Goal: Task Accomplishment & Management: Manage account settings

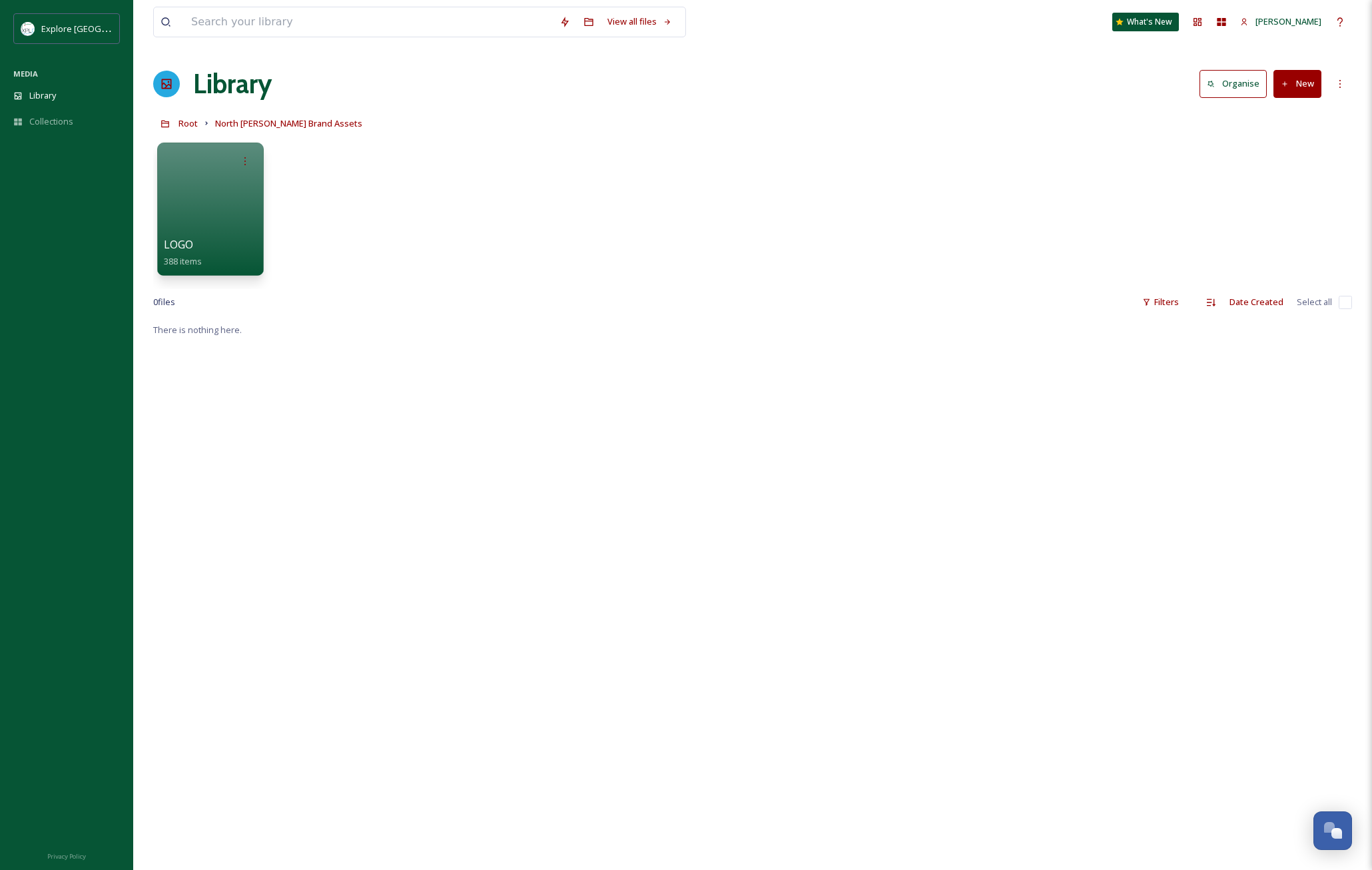
scroll to position [4, 0]
click at [184, 164] on div at bounding box center [210, 157] width 93 height 24
click at [199, 185] on div at bounding box center [210, 206] width 108 height 136
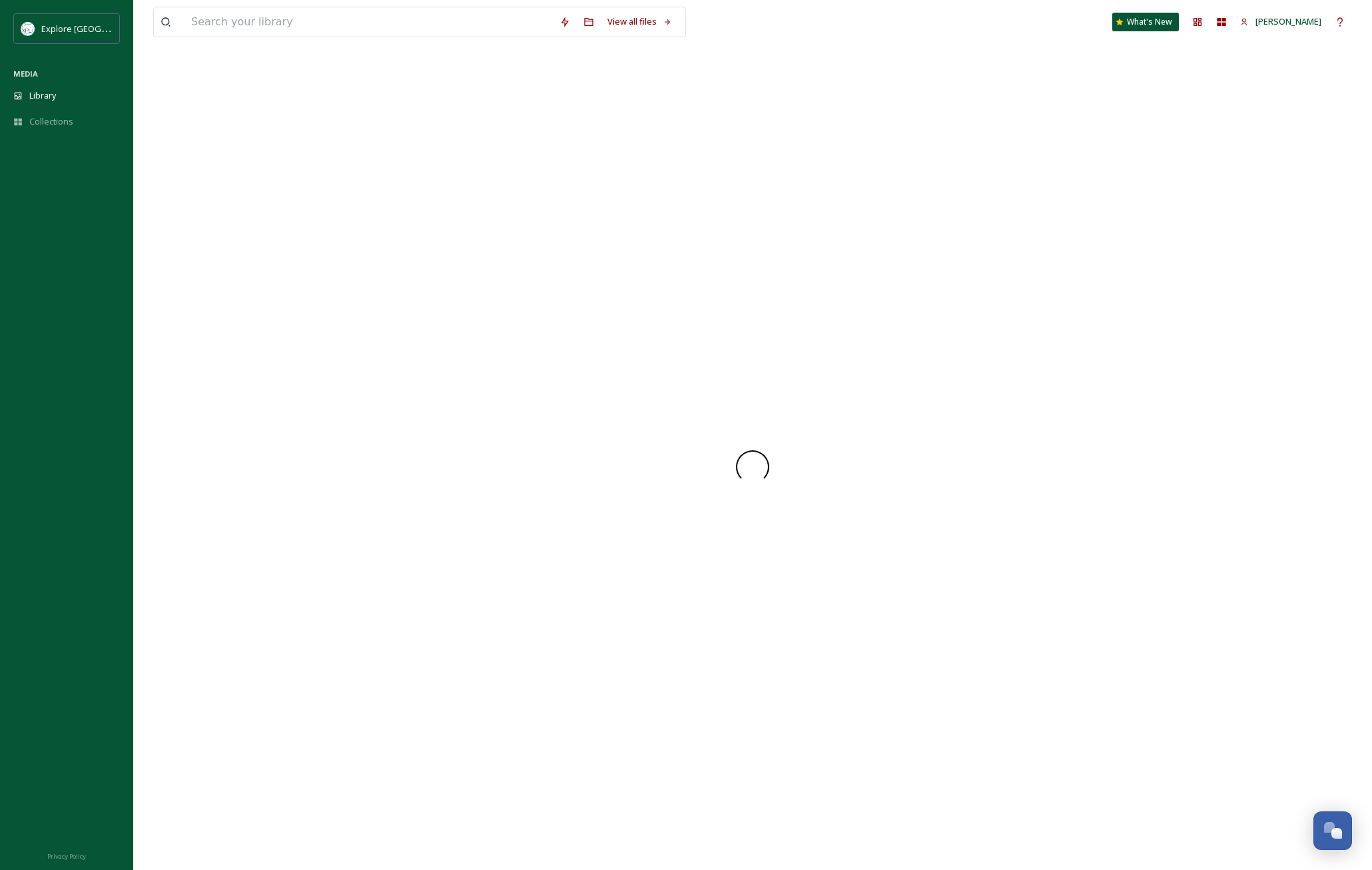
click at [199, 185] on div at bounding box center [753, 466] width 1199 height 806
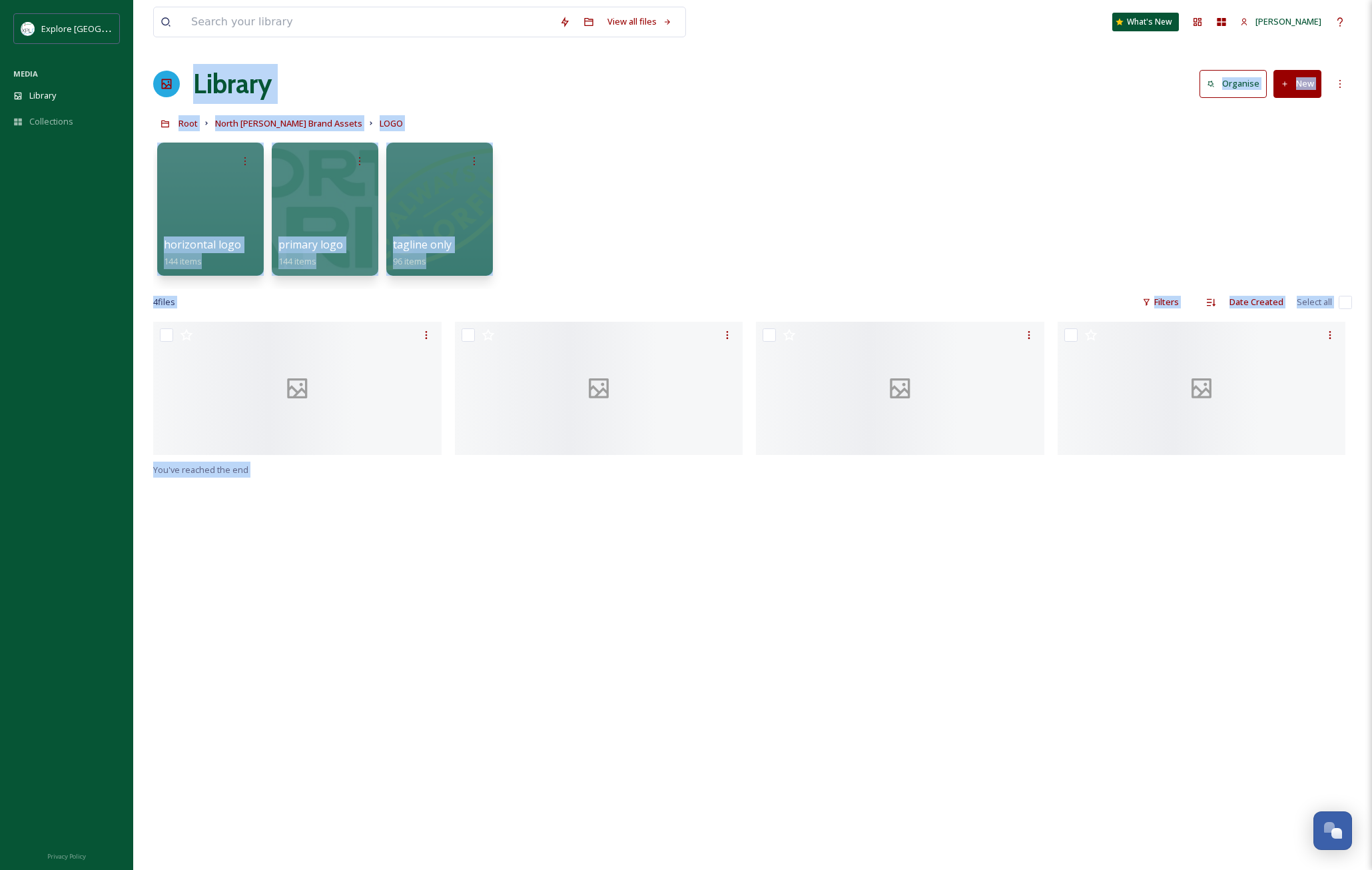
click at [572, 244] on div "horizontal logo 144 items primary logo 144 items tagline only 96 items" at bounding box center [753, 212] width 1199 height 154
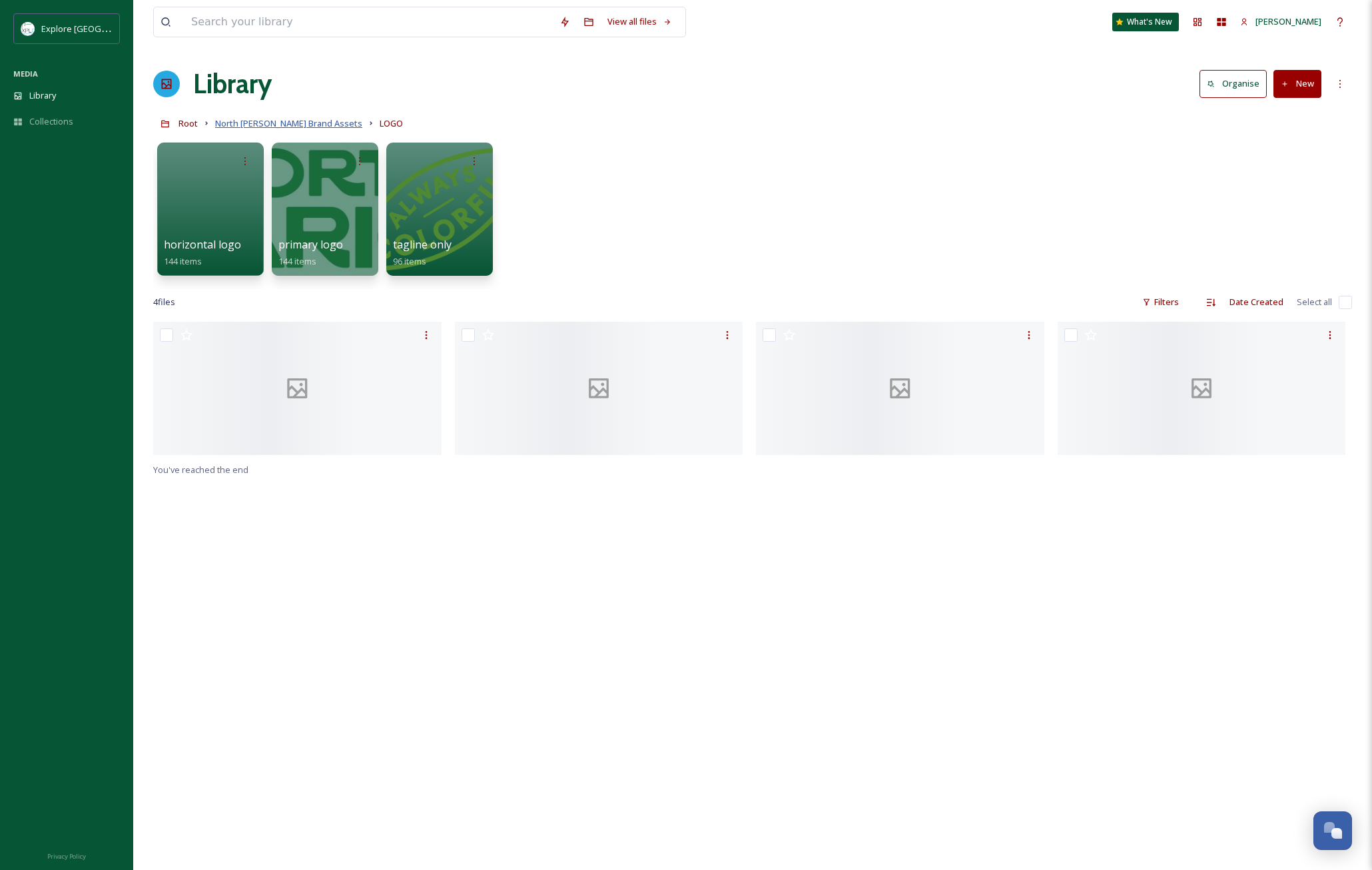
click at [257, 125] on span "North [PERSON_NAME] Brand Assets" at bounding box center [289, 123] width 148 height 12
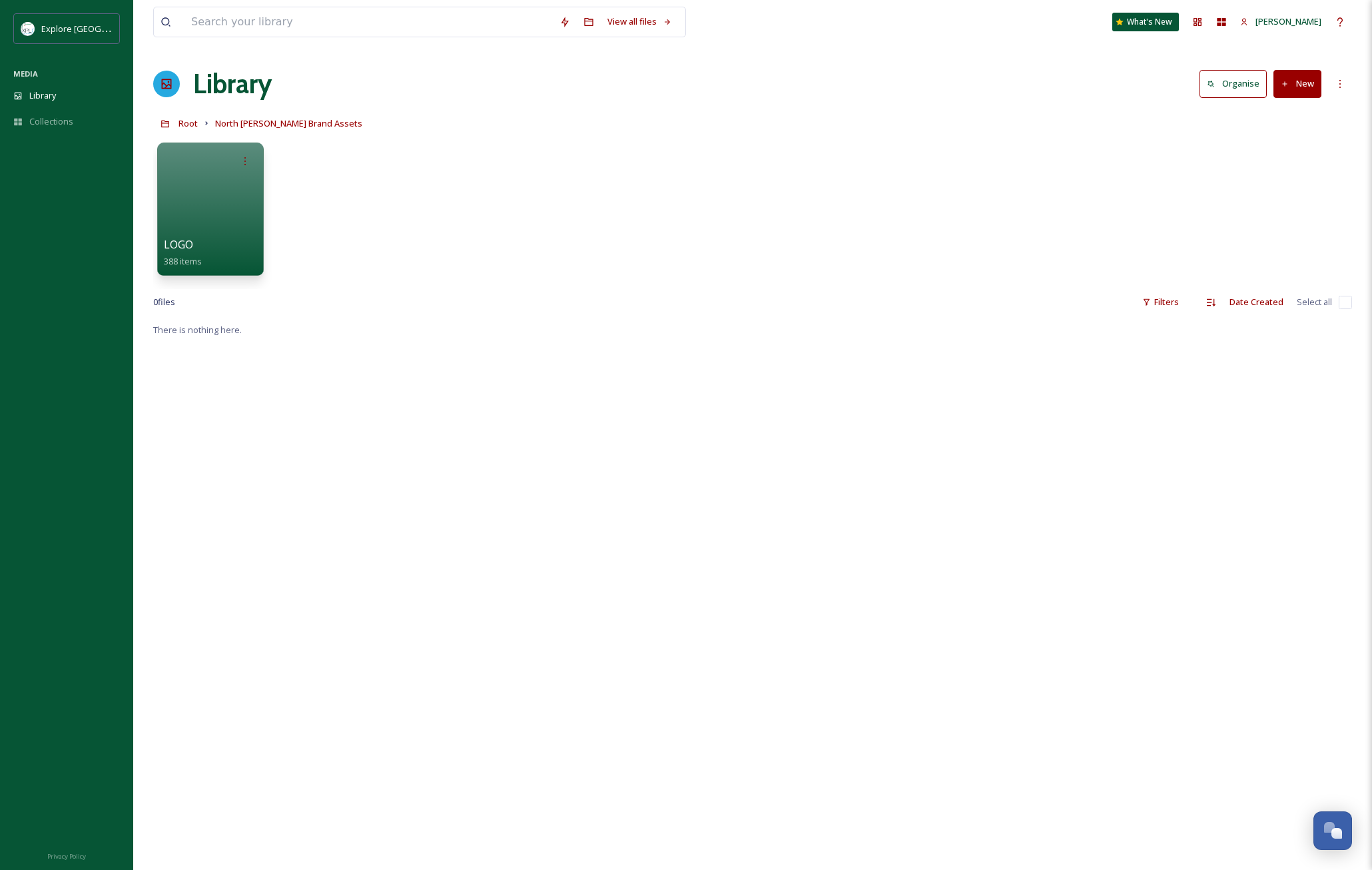
click at [1300, 80] on button "New" at bounding box center [1297, 83] width 48 height 28
click at [182, 228] on div at bounding box center [210, 209] width 108 height 136
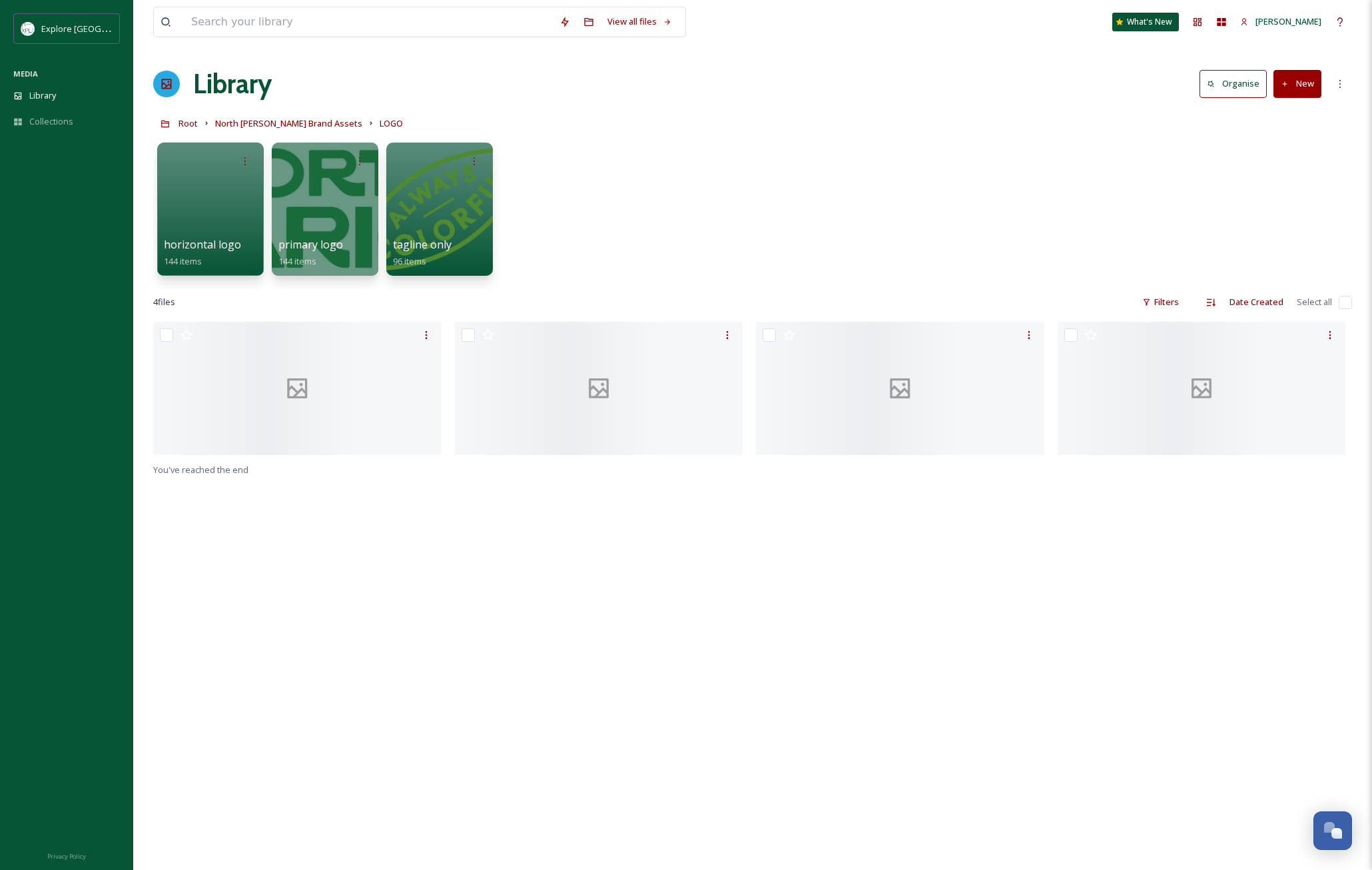
click at [1289, 84] on icon at bounding box center [1286, 84] width 8 height 8
click at [1286, 113] on span "File Upload" at bounding box center [1291, 114] width 44 height 13
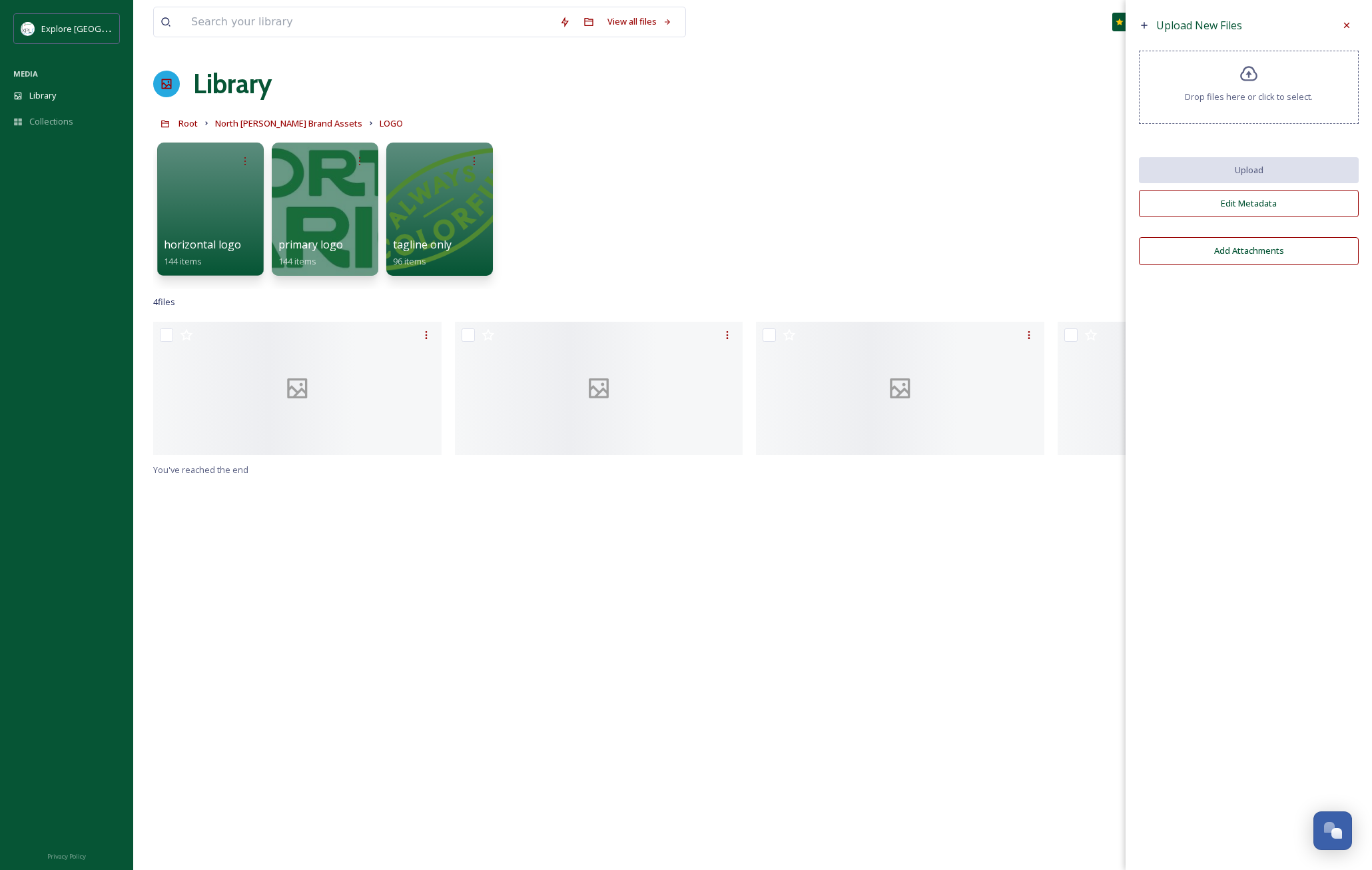
click at [1252, 73] on icon at bounding box center [1249, 74] width 19 height 19
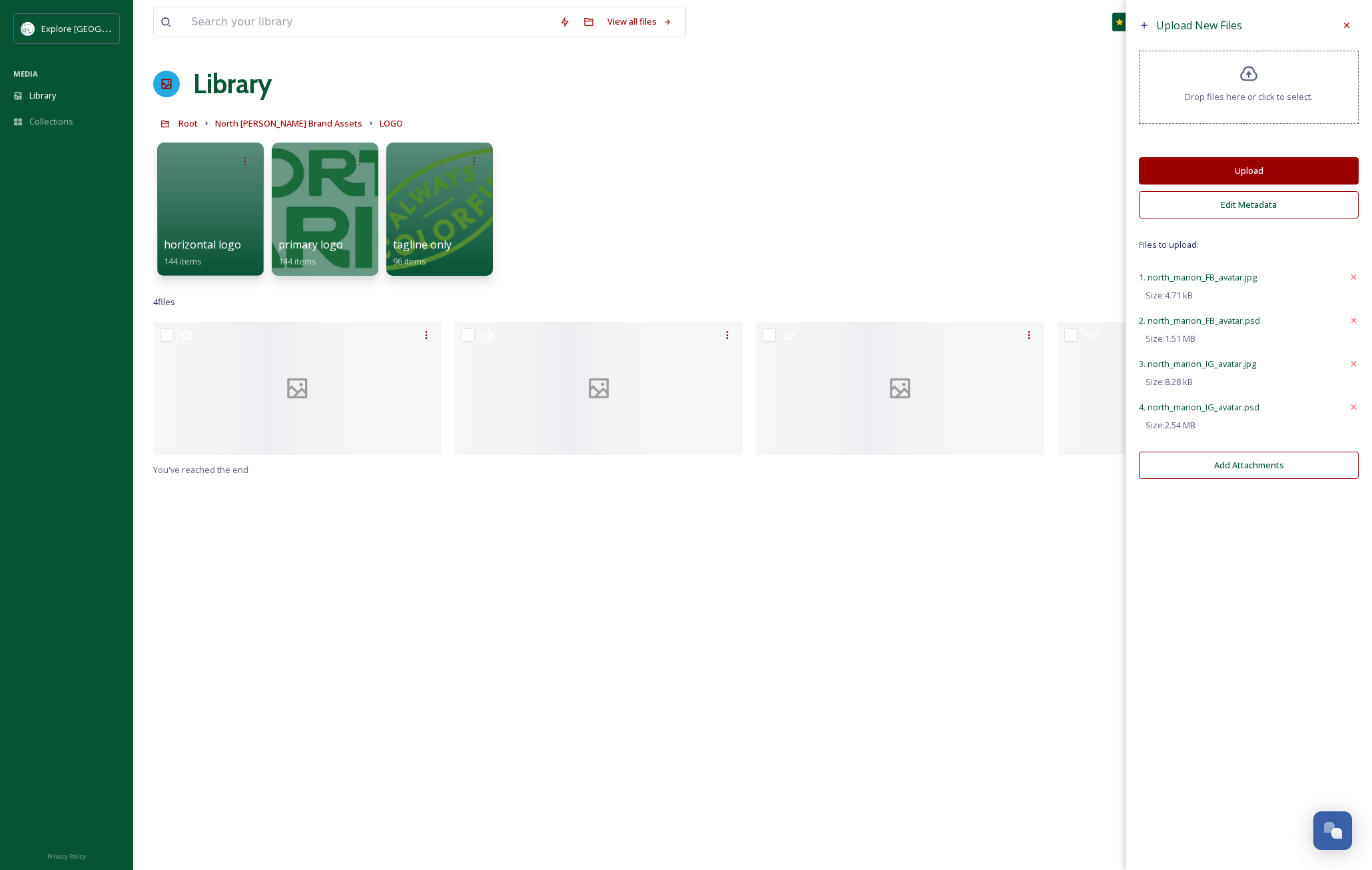
click at [1201, 166] on button "Upload" at bounding box center [1249, 170] width 220 height 28
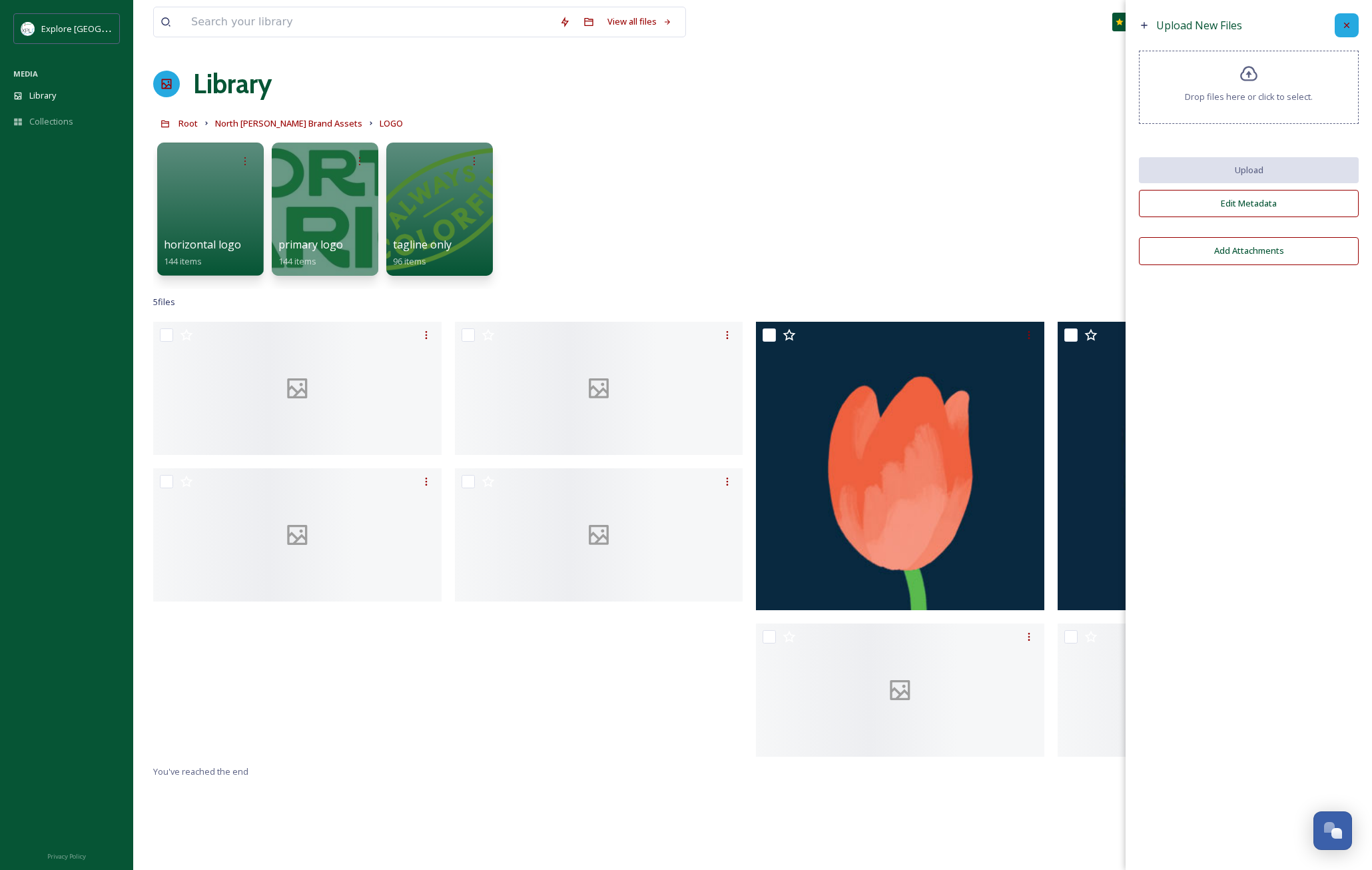
click at [1346, 25] on icon at bounding box center [1347, 25] width 5 height 5
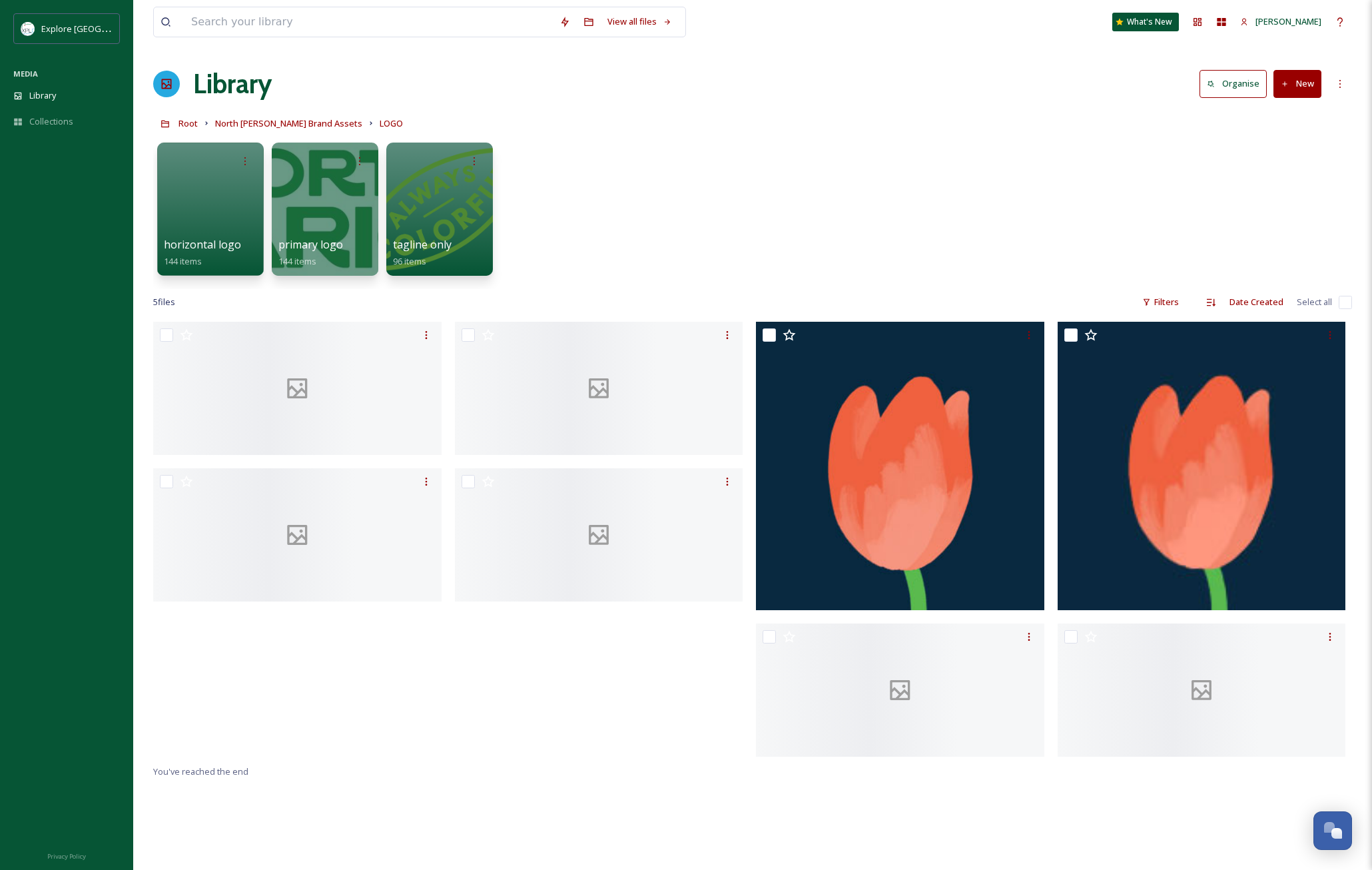
click at [1293, 86] on button "New" at bounding box center [1297, 83] width 48 height 28
click at [1280, 163] on span "Folder" at bounding box center [1282, 166] width 25 height 13
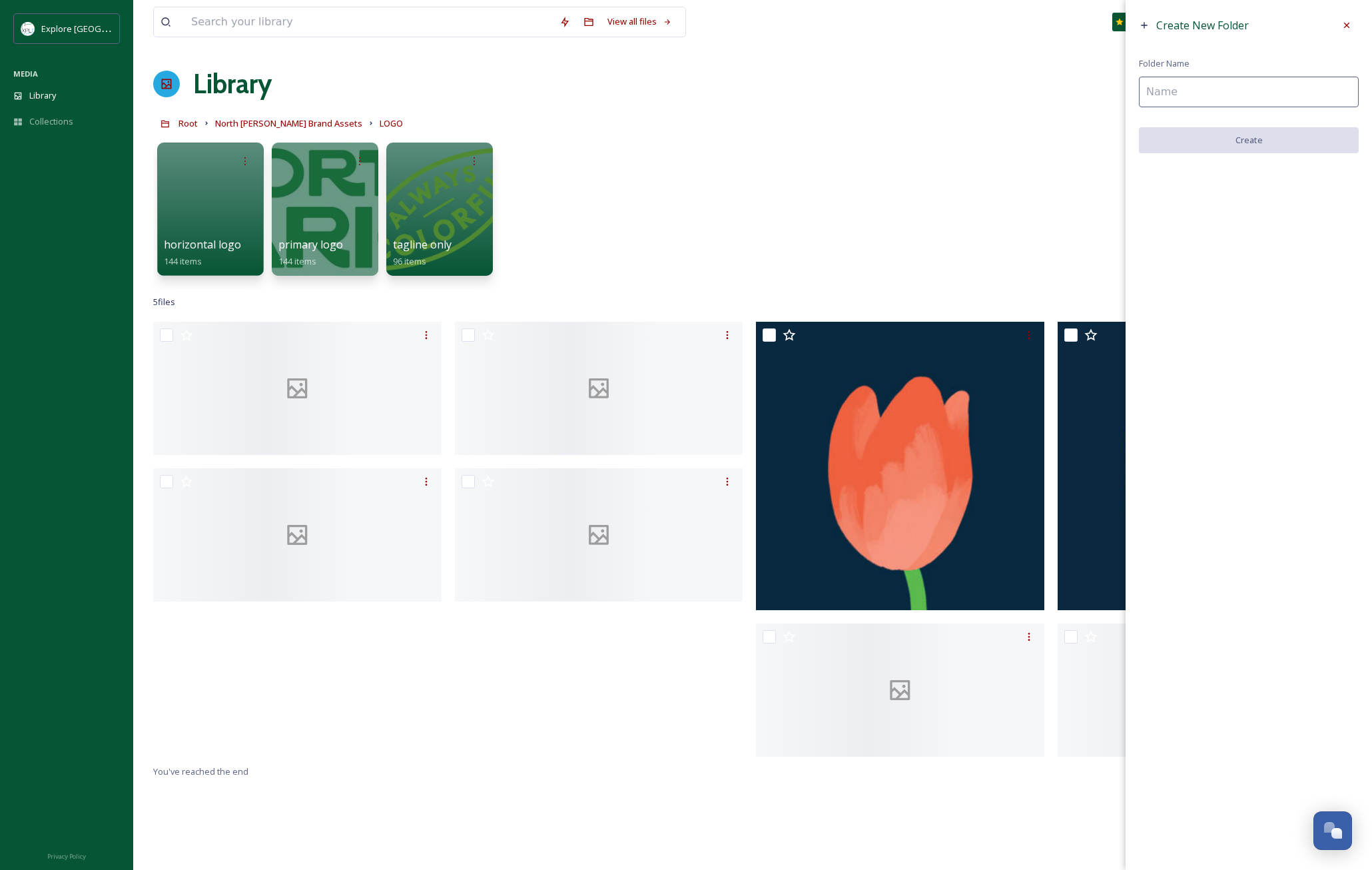
click at [1194, 89] on input at bounding box center [1249, 91] width 220 height 31
type input "social avatars"
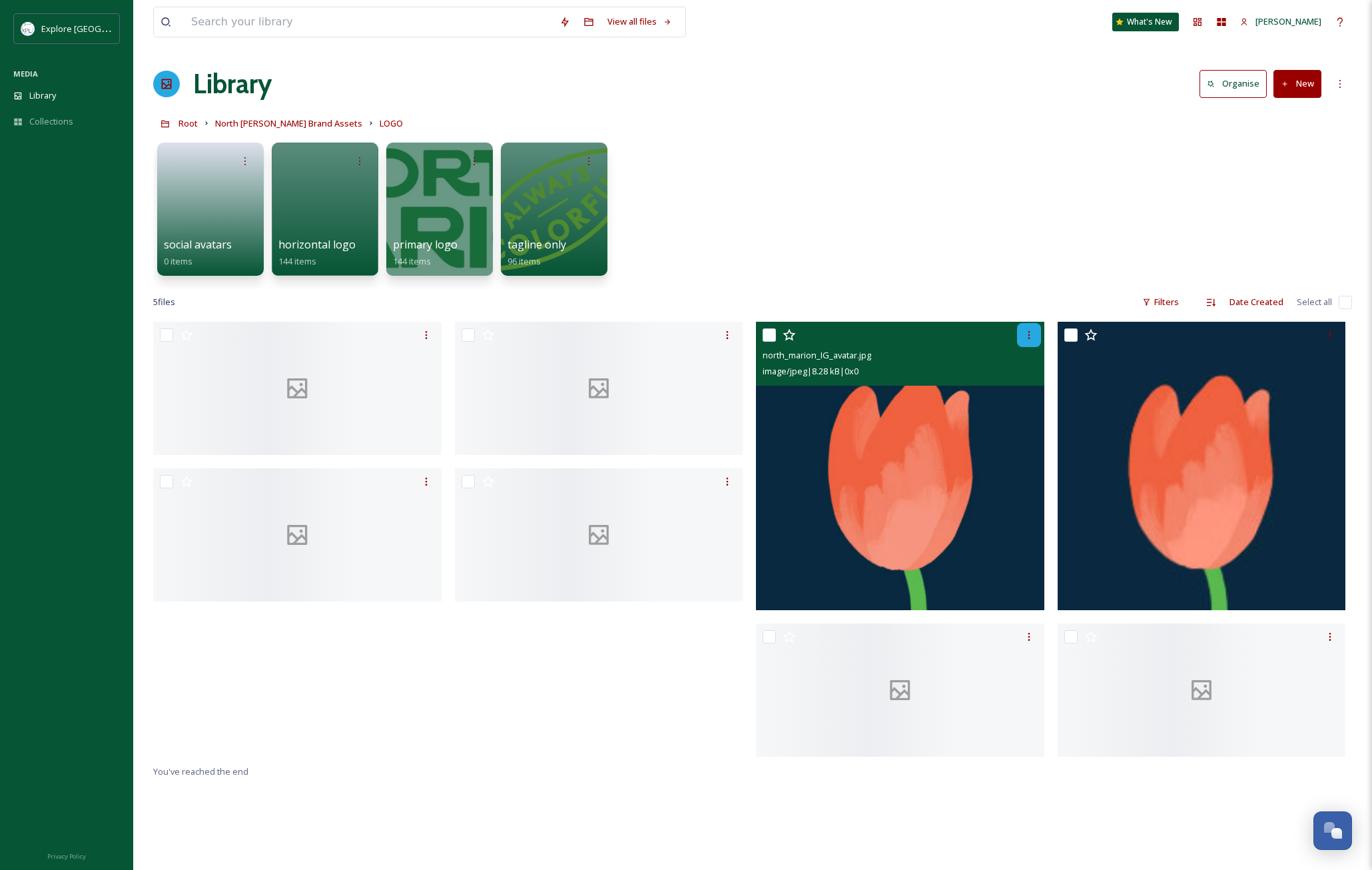
click at [1028, 336] on icon at bounding box center [1029, 335] width 11 height 11
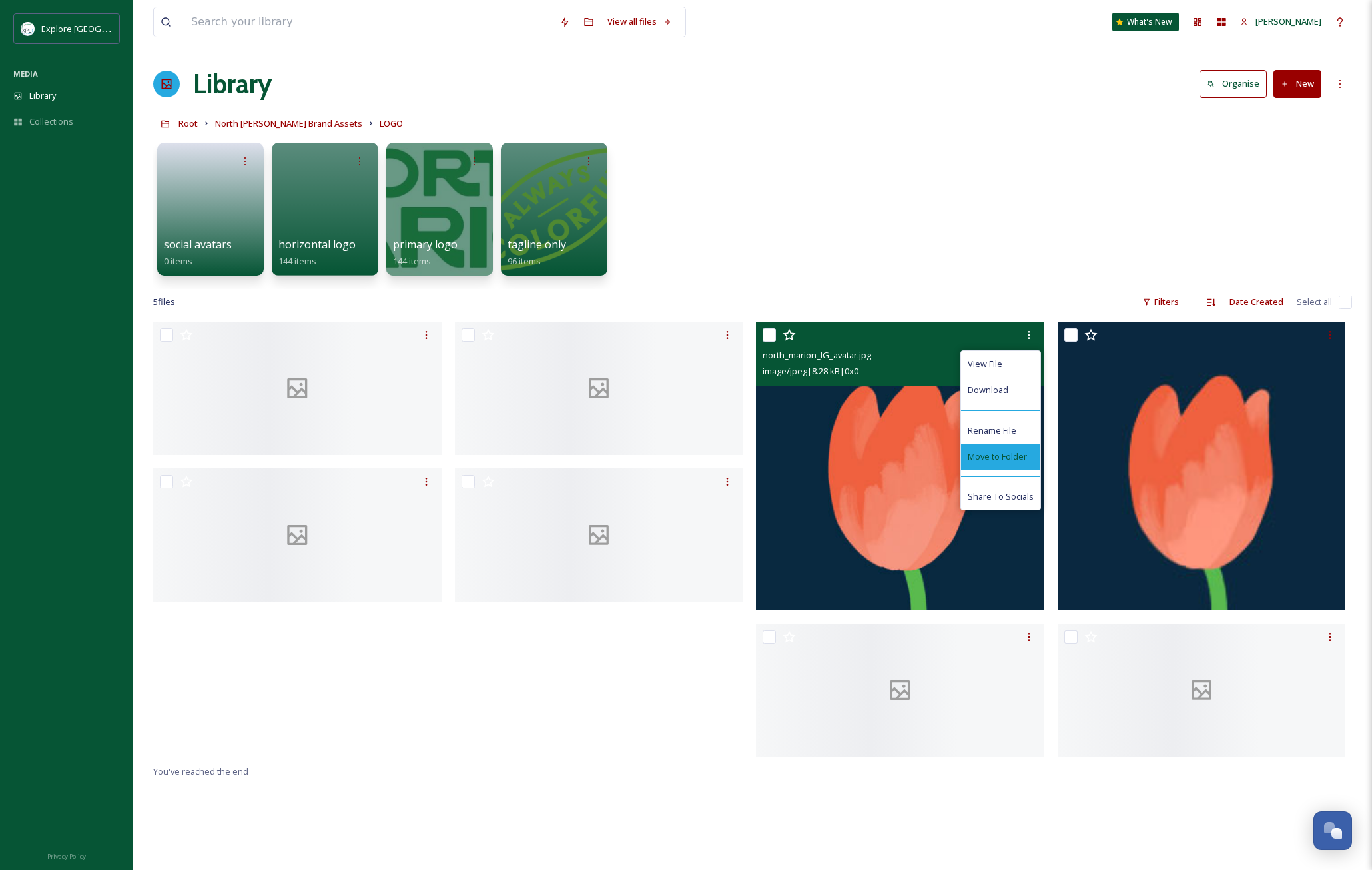
click at [1012, 460] on span "Move to Folder" at bounding box center [997, 456] width 60 height 13
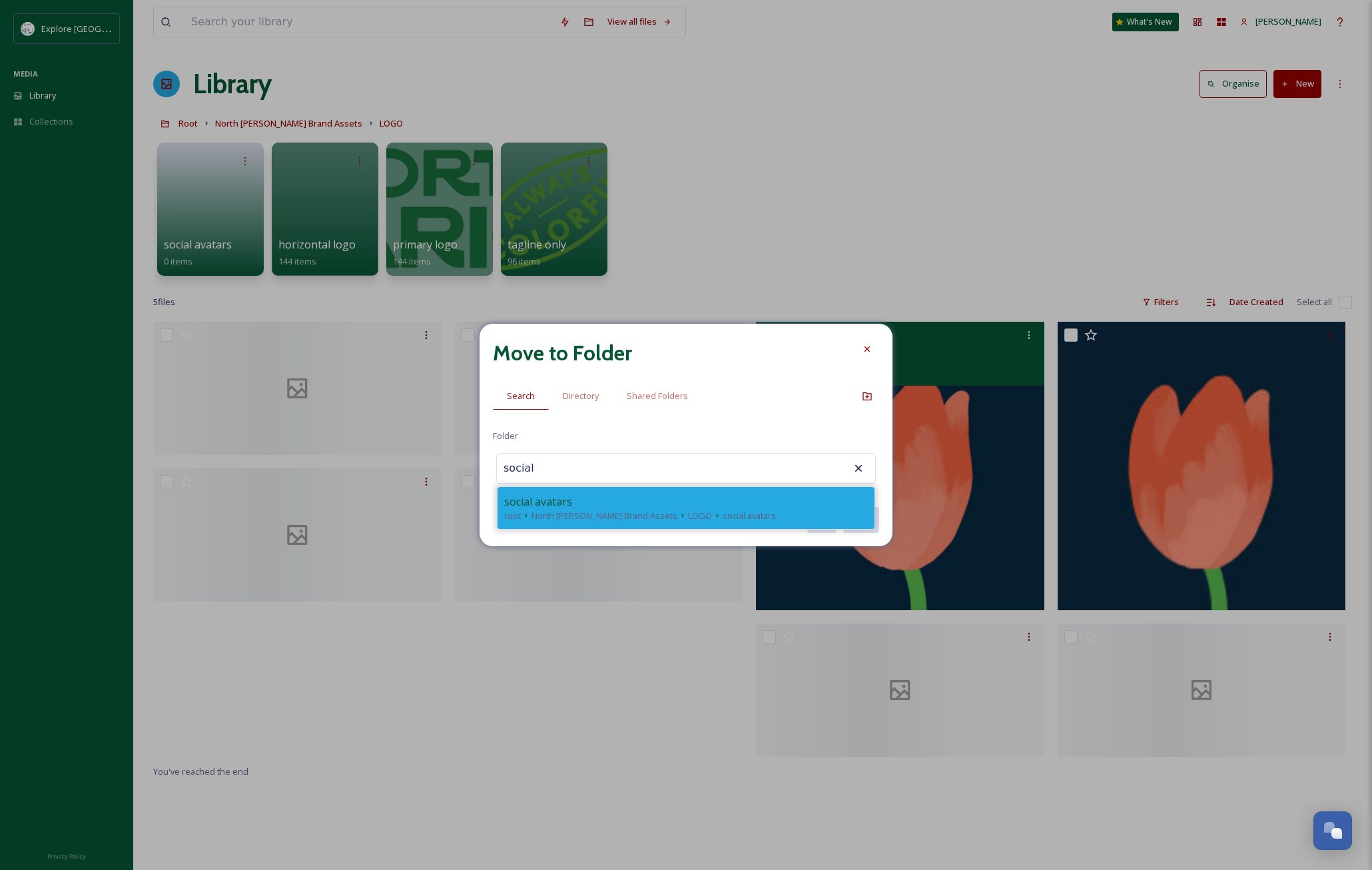
click at [562, 507] on span "social avatars" at bounding box center [538, 502] width 68 height 16
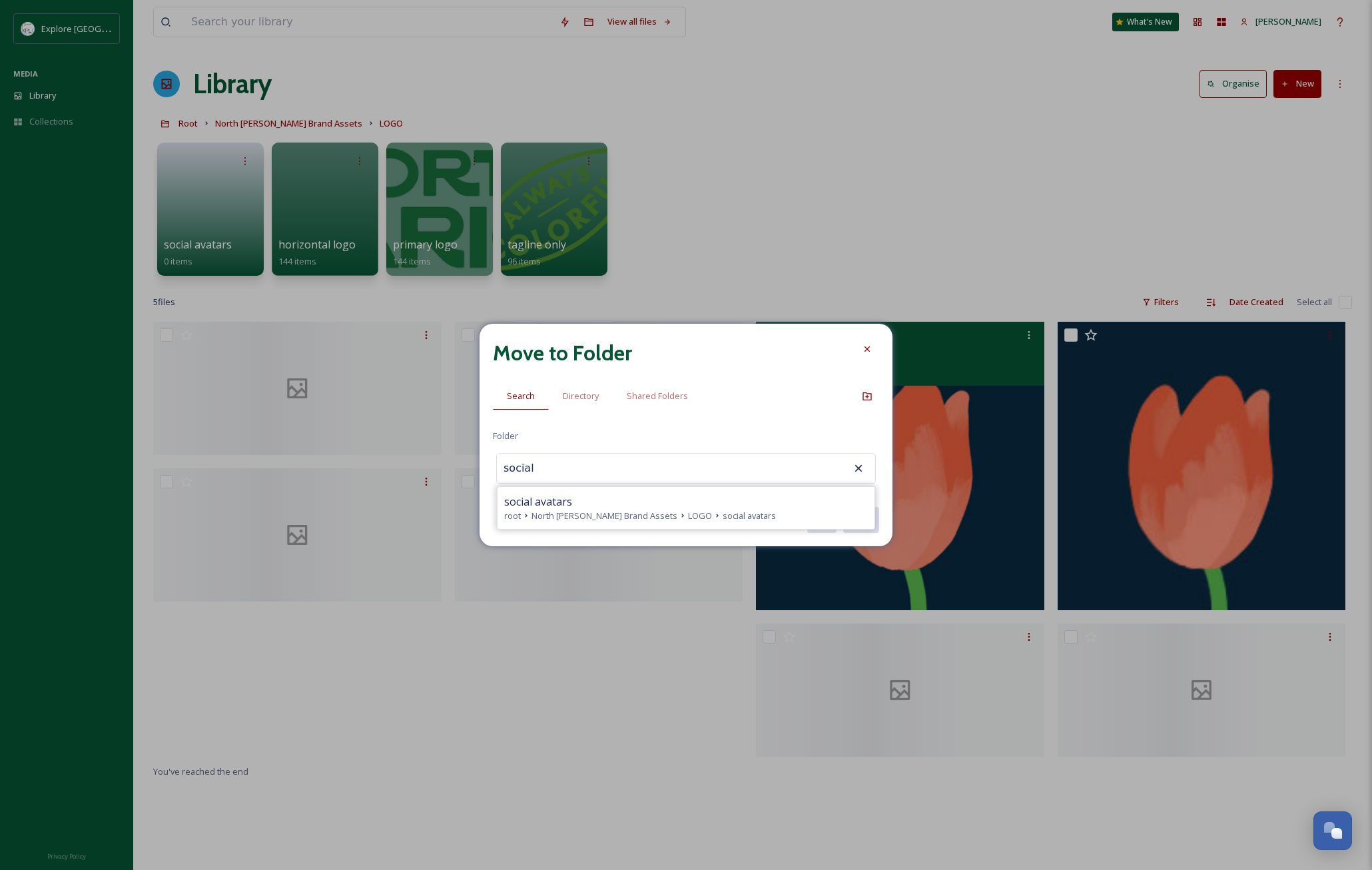
type input "social avatars"
click at [872, 526] on button "Move" at bounding box center [860, 520] width 37 height 28
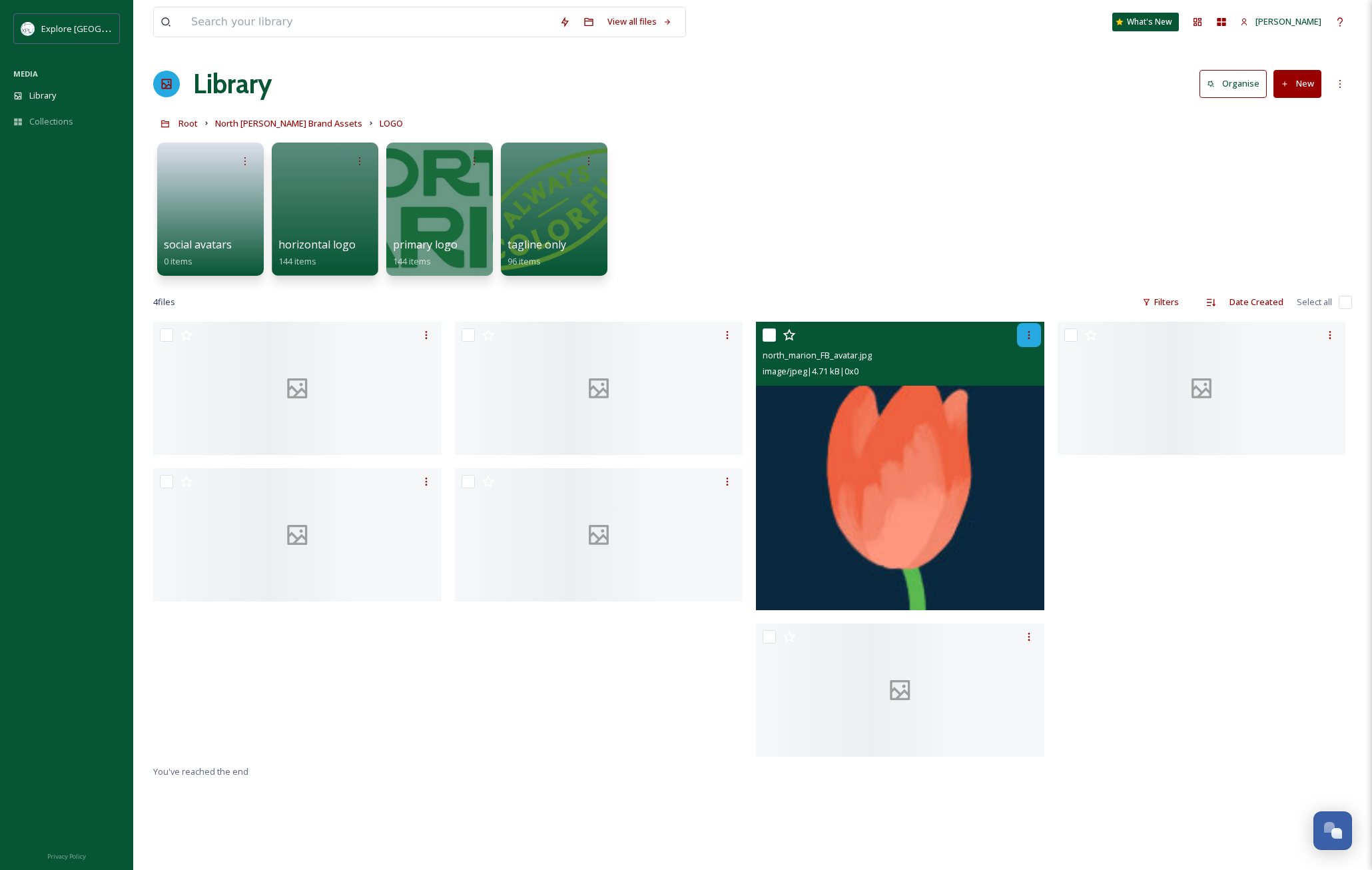
click at [1029, 336] on icon at bounding box center [1029, 335] width 11 height 11
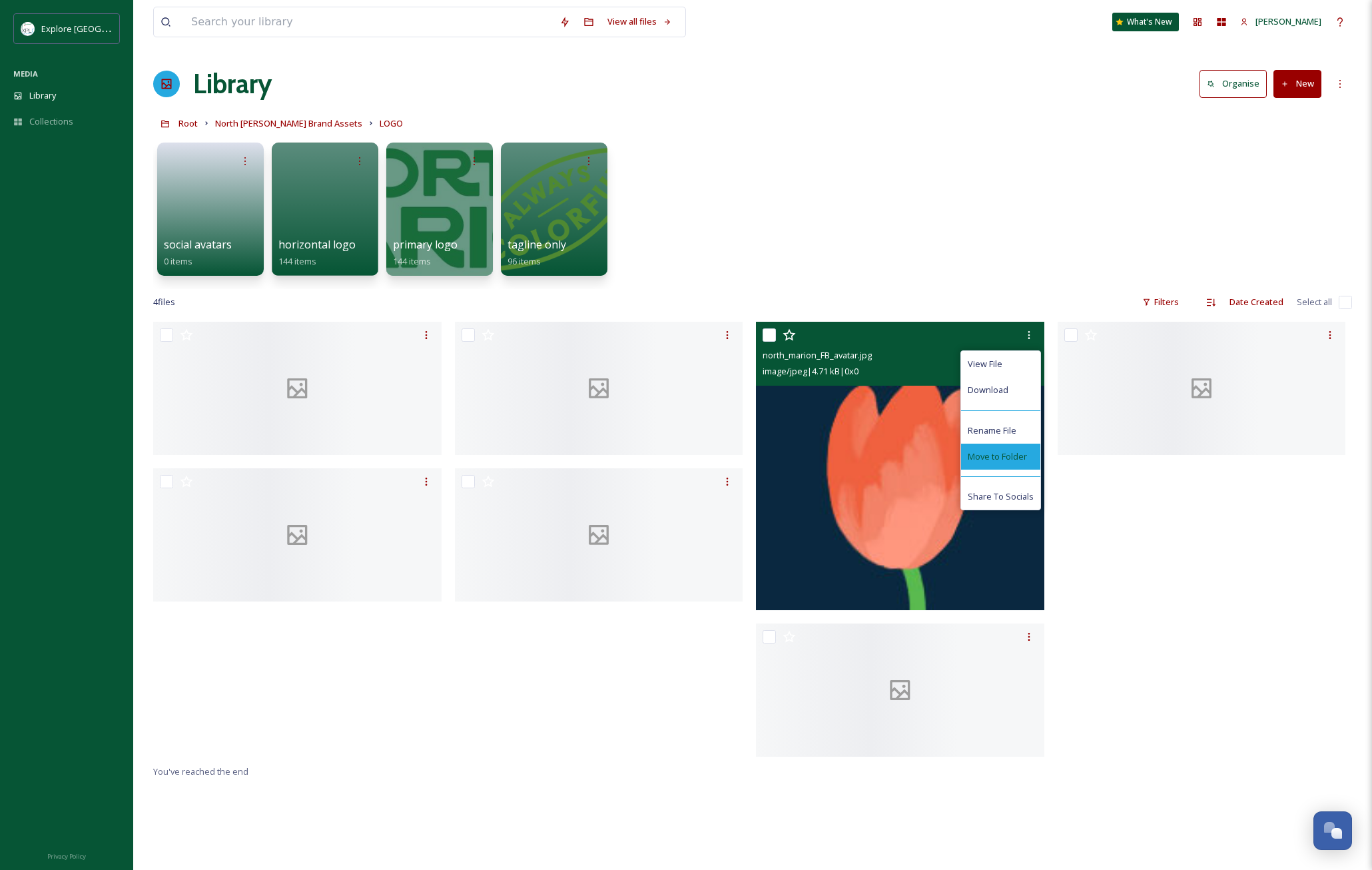
click at [1023, 449] on div "Move to Folder" at bounding box center [1000, 456] width 80 height 26
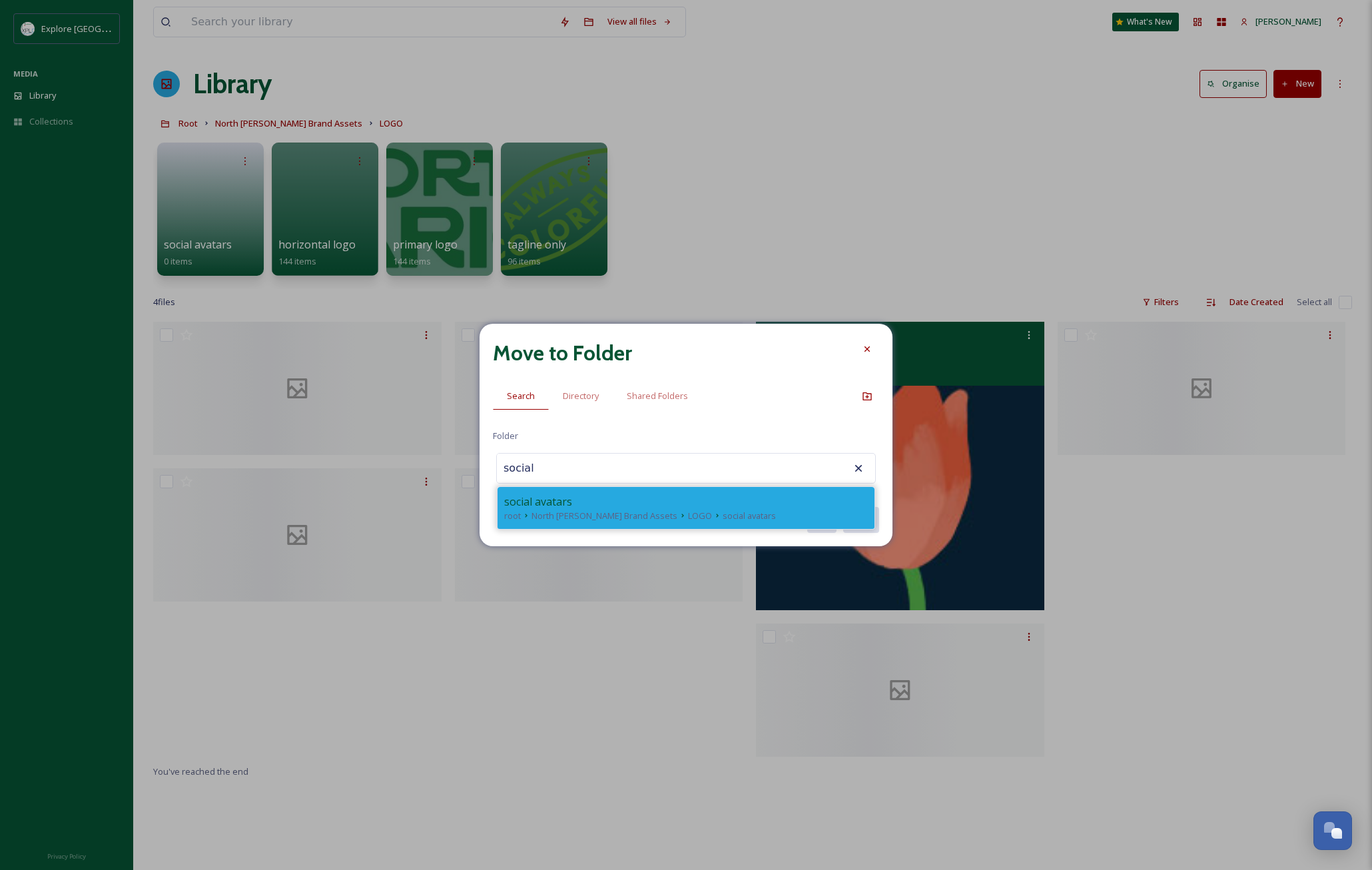
click at [538, 519] on span "North [PERSON_NAME] Brand Assets" at bounding box center [605, 516] width 146 height 13
type input "social avatars"
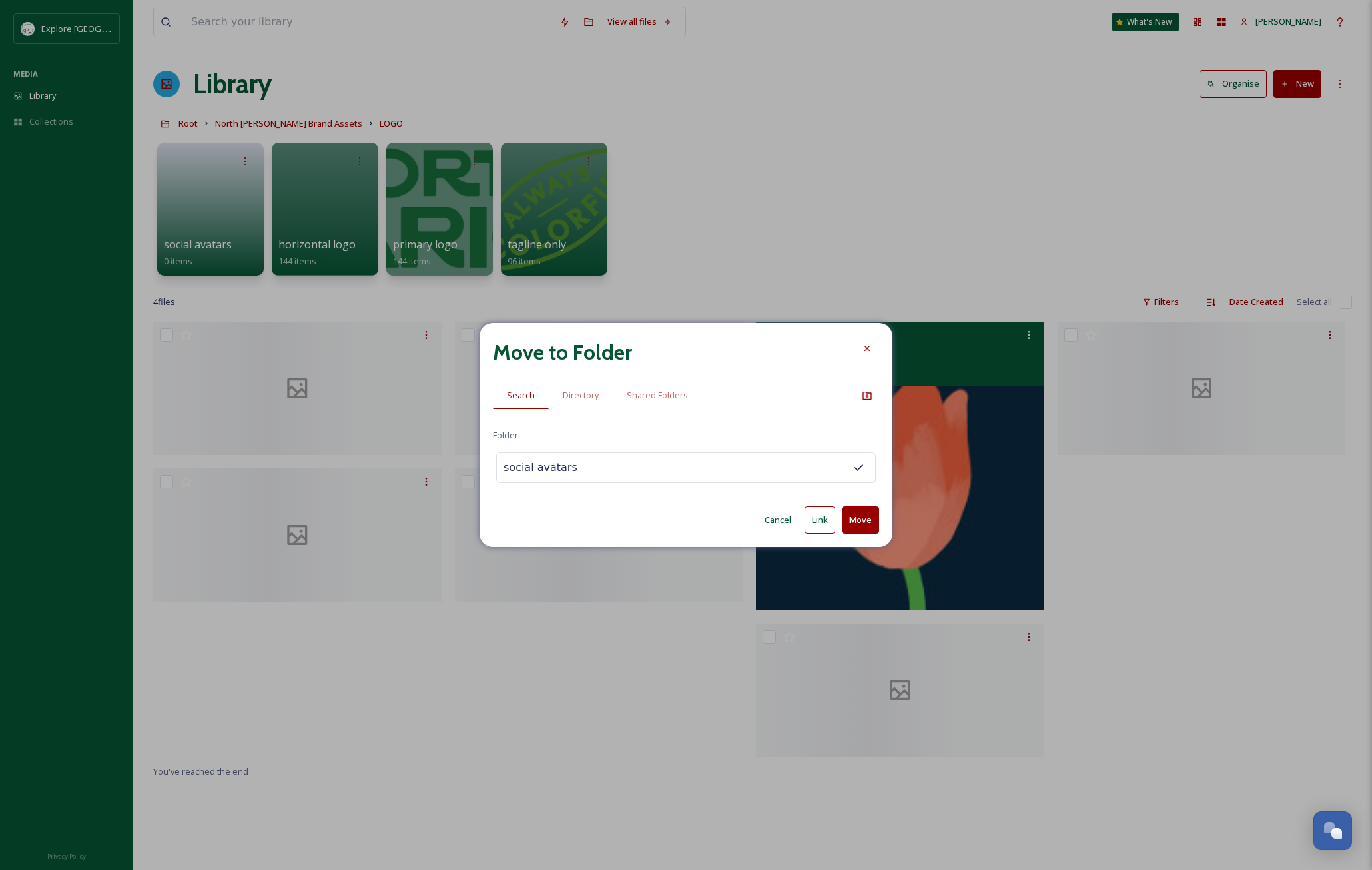
click at [854, 519] on button "Move" at bounding box center [860, 520] width 37 height 28
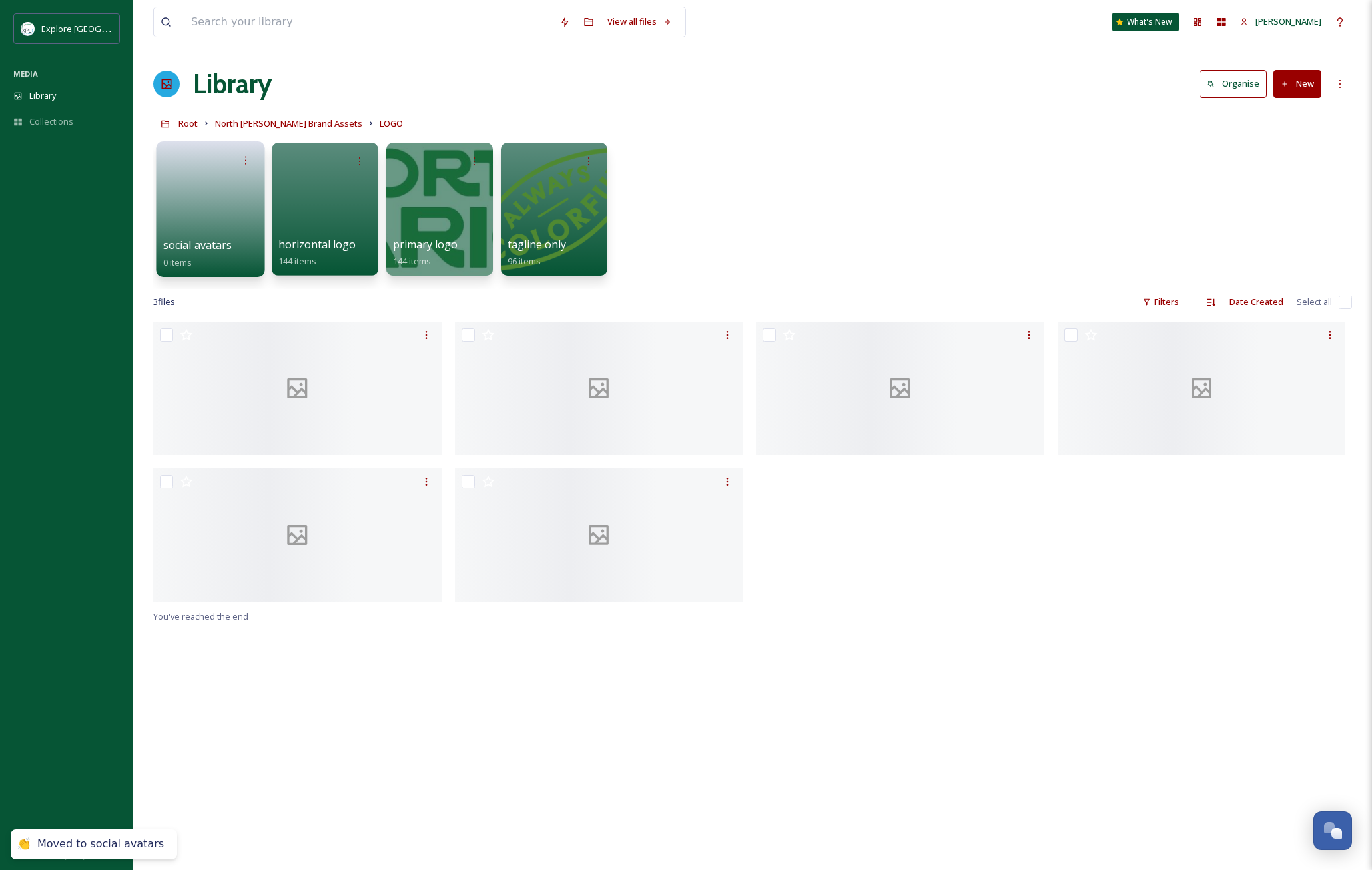
click at [216, 233] on link at bounding box center [211, 205] width 96 height 65
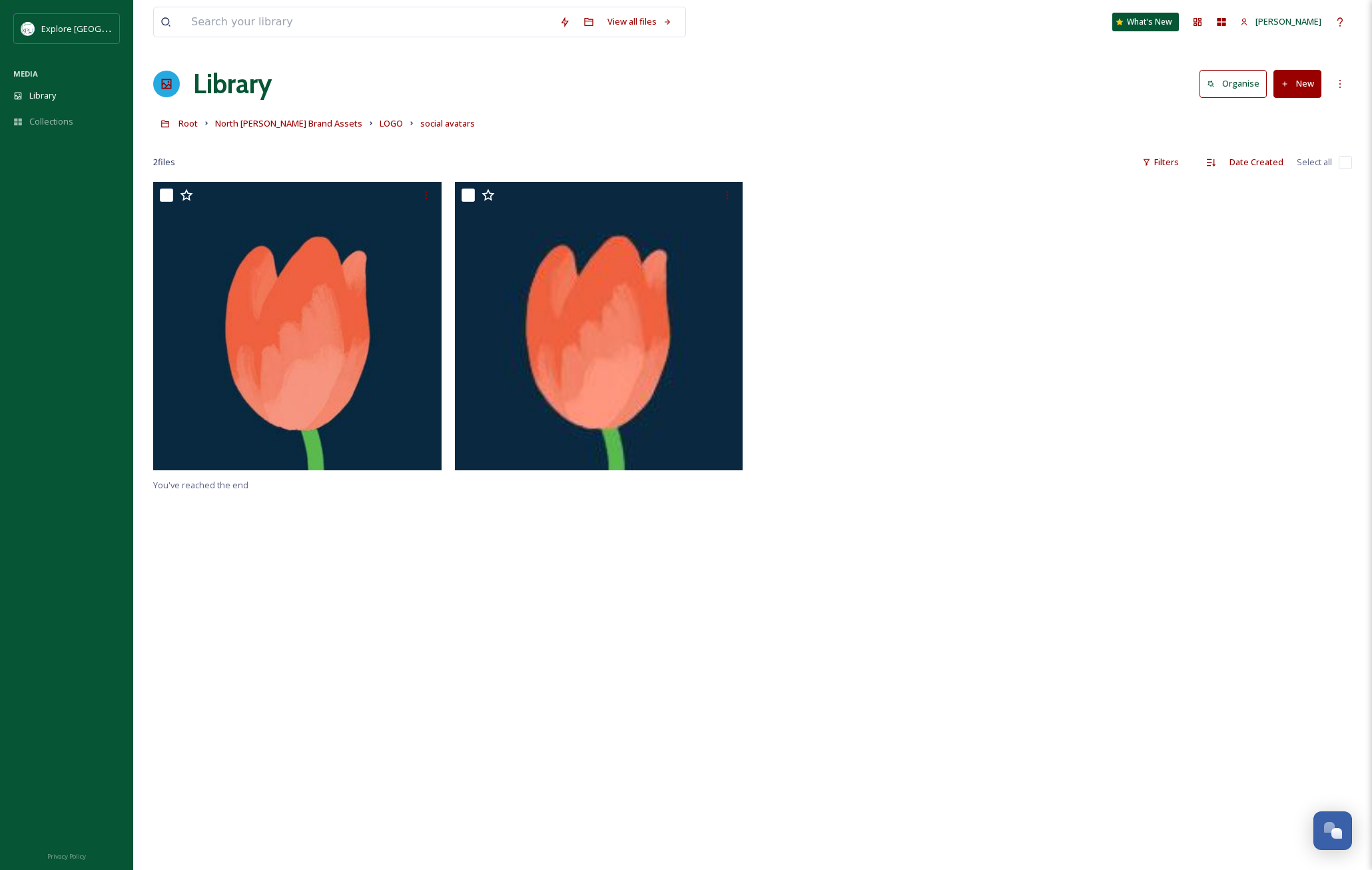
click at [1304, 86] on button "New" at bounding box center [1297, 83] width 48 height 28
click at [1302, 108] on span "File Upload" at bounding box center [1291, 114] width 44 height 13
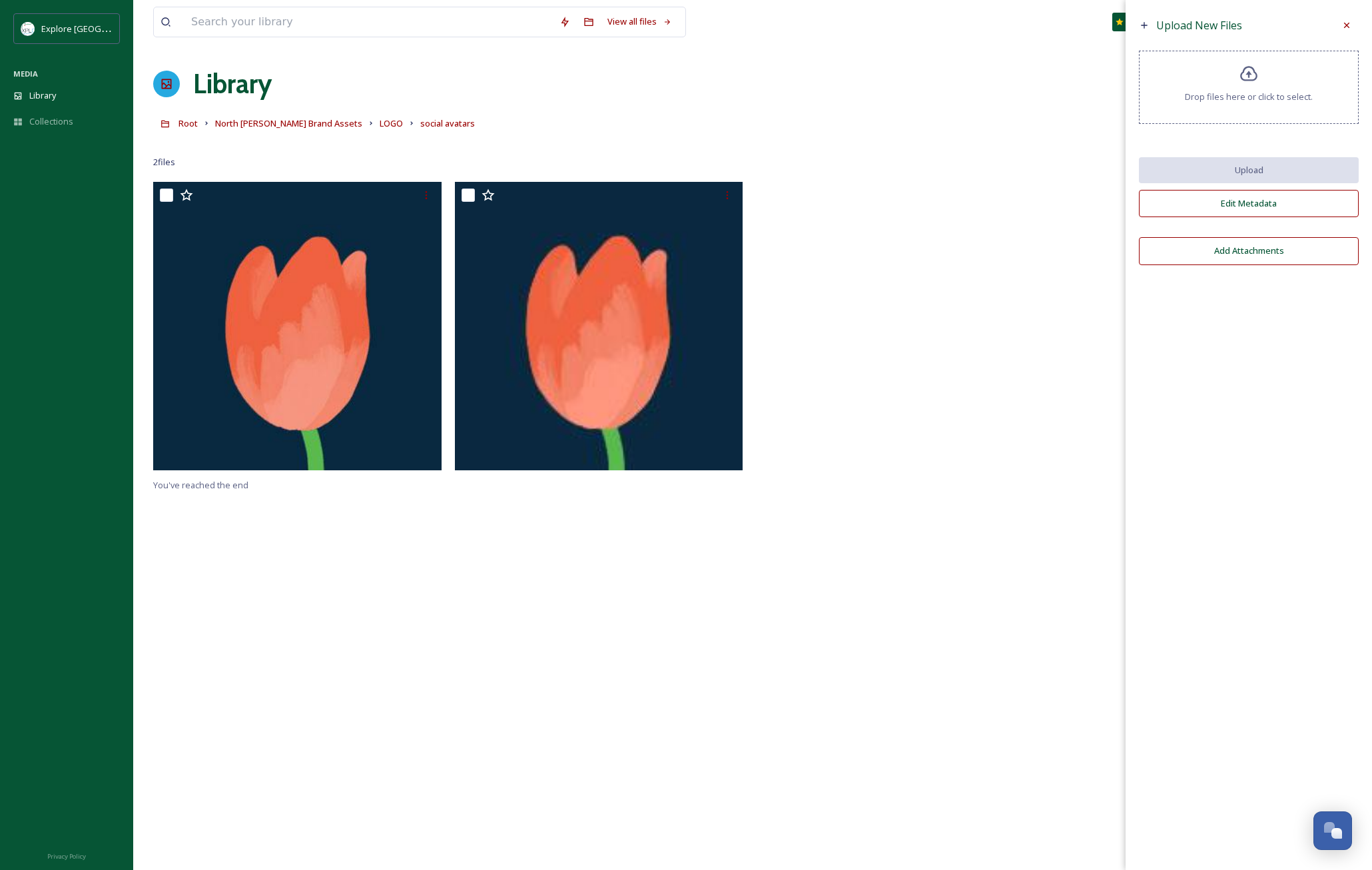
click at [1247, 72] on icon at bounding box center [1249, 74] width 19 height 19
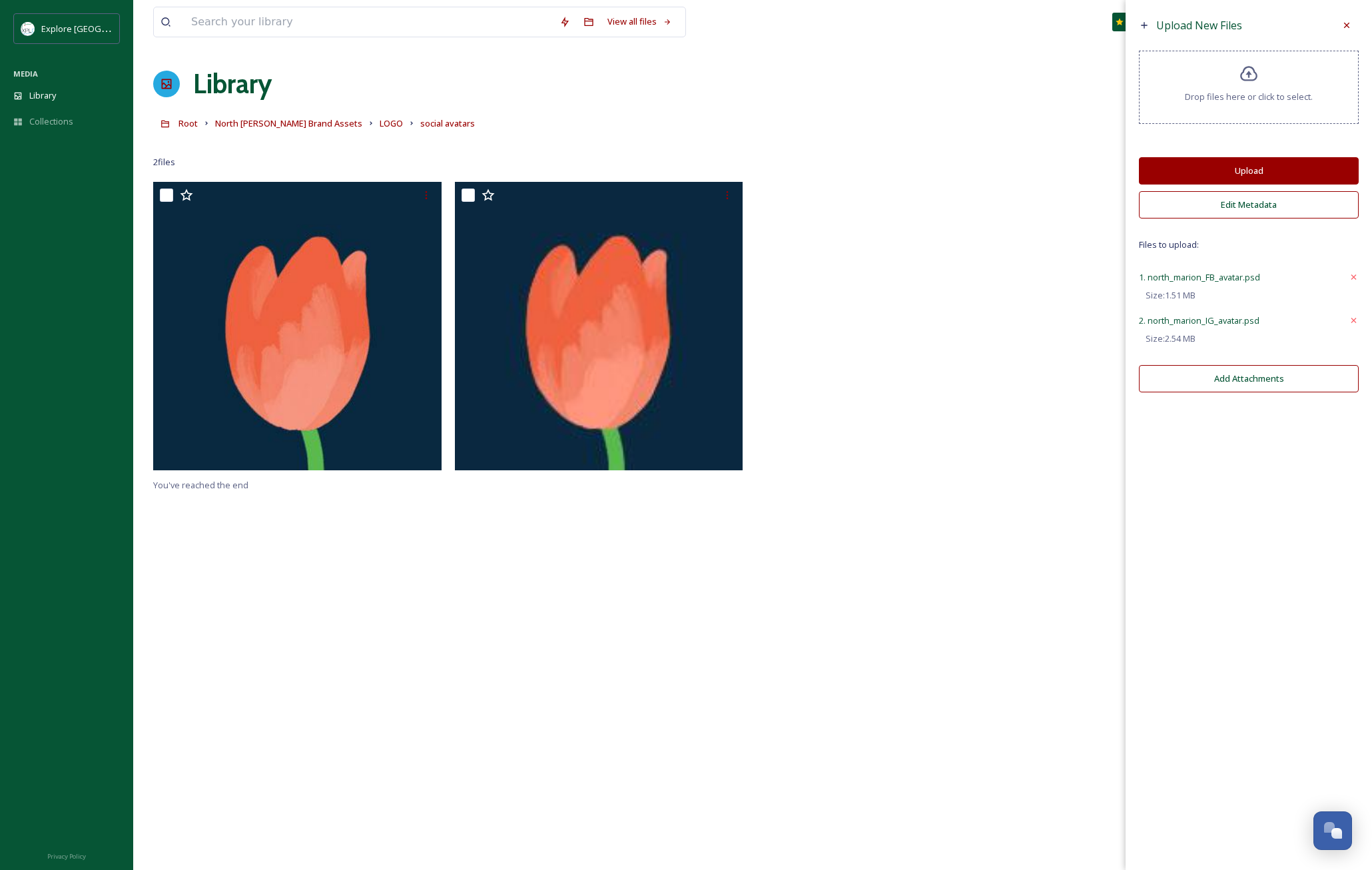
click at [1272, 170] on button "Upload" at bounding box center [1249, 170] width 220 height 28
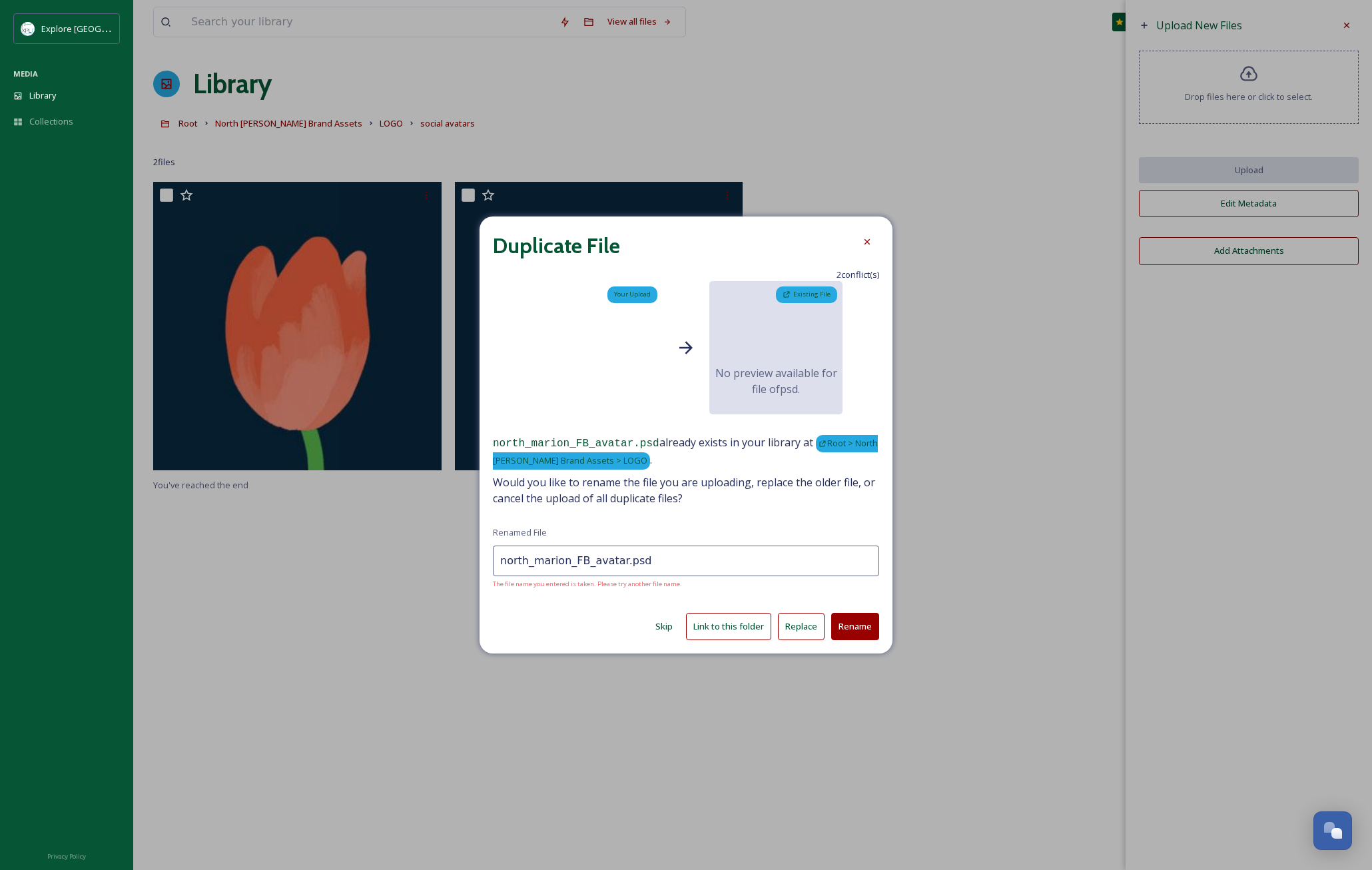
click at [669, 627] on button "Skip" at bounding box center [664, 627] width 31 height 26
type input "north_marion_IG_avatar.psd"
click at [669, 627] on button "Skip" at bounding box center [664, 627] width 31 height 26
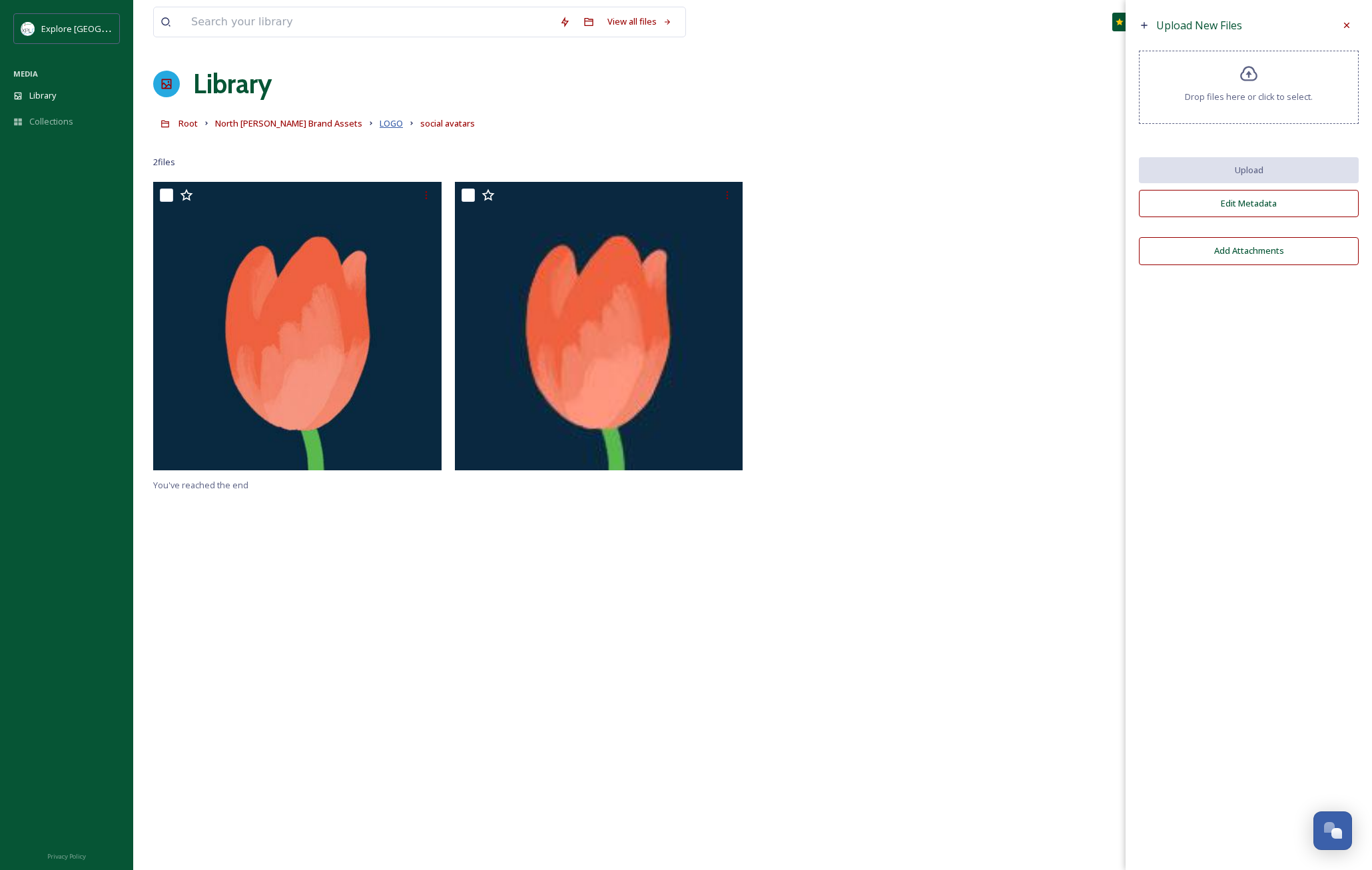
click at [380, 126] on span "LOGO" at bounding box center [392, 123] width 23 height 12
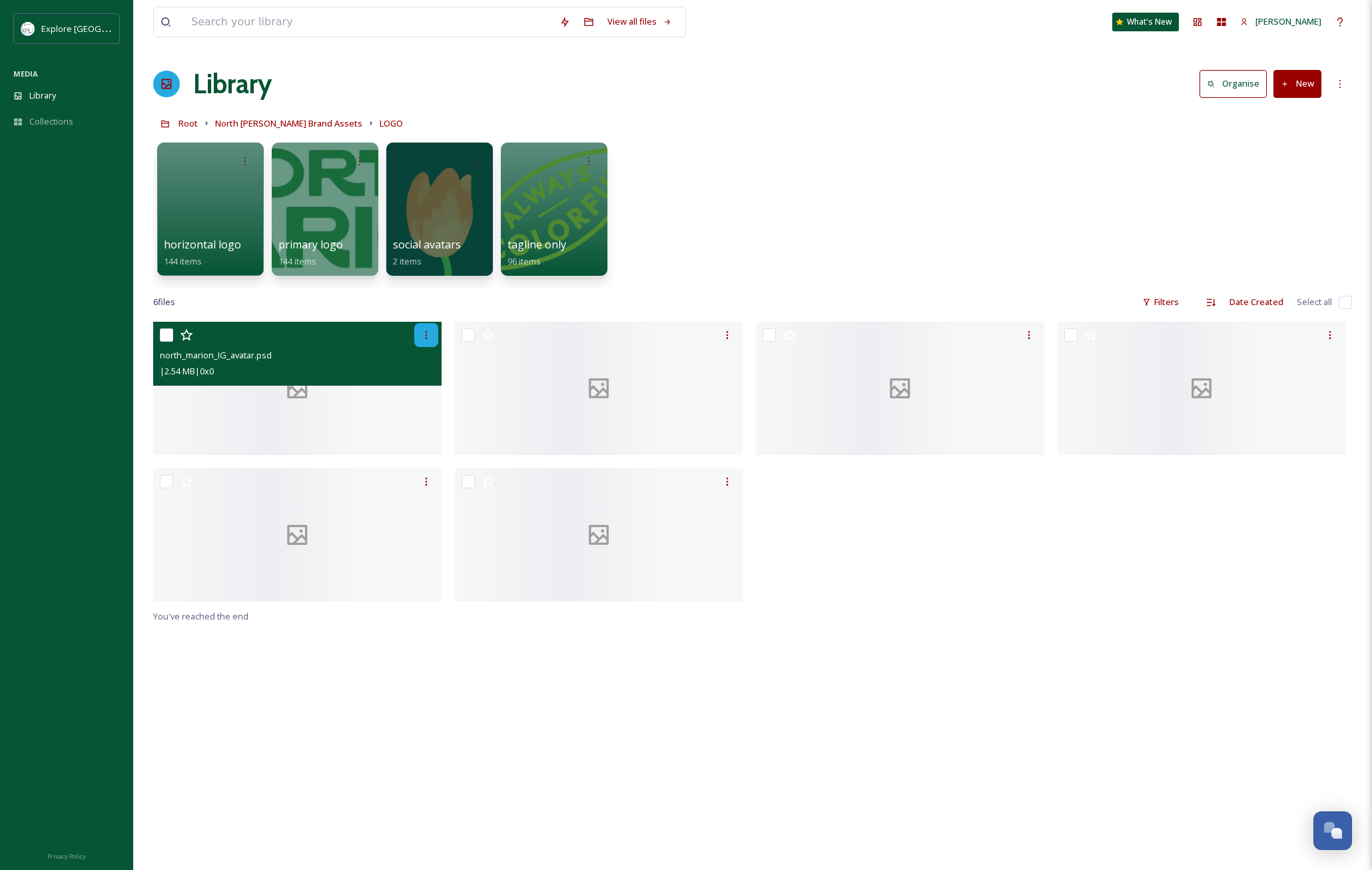
click at [422, 336] on icon at bounding box center [426, 335] width 11 height 11
click at [407, 458] on span "Move to Folder" at bounding box center [394, 456] width 60 height 13
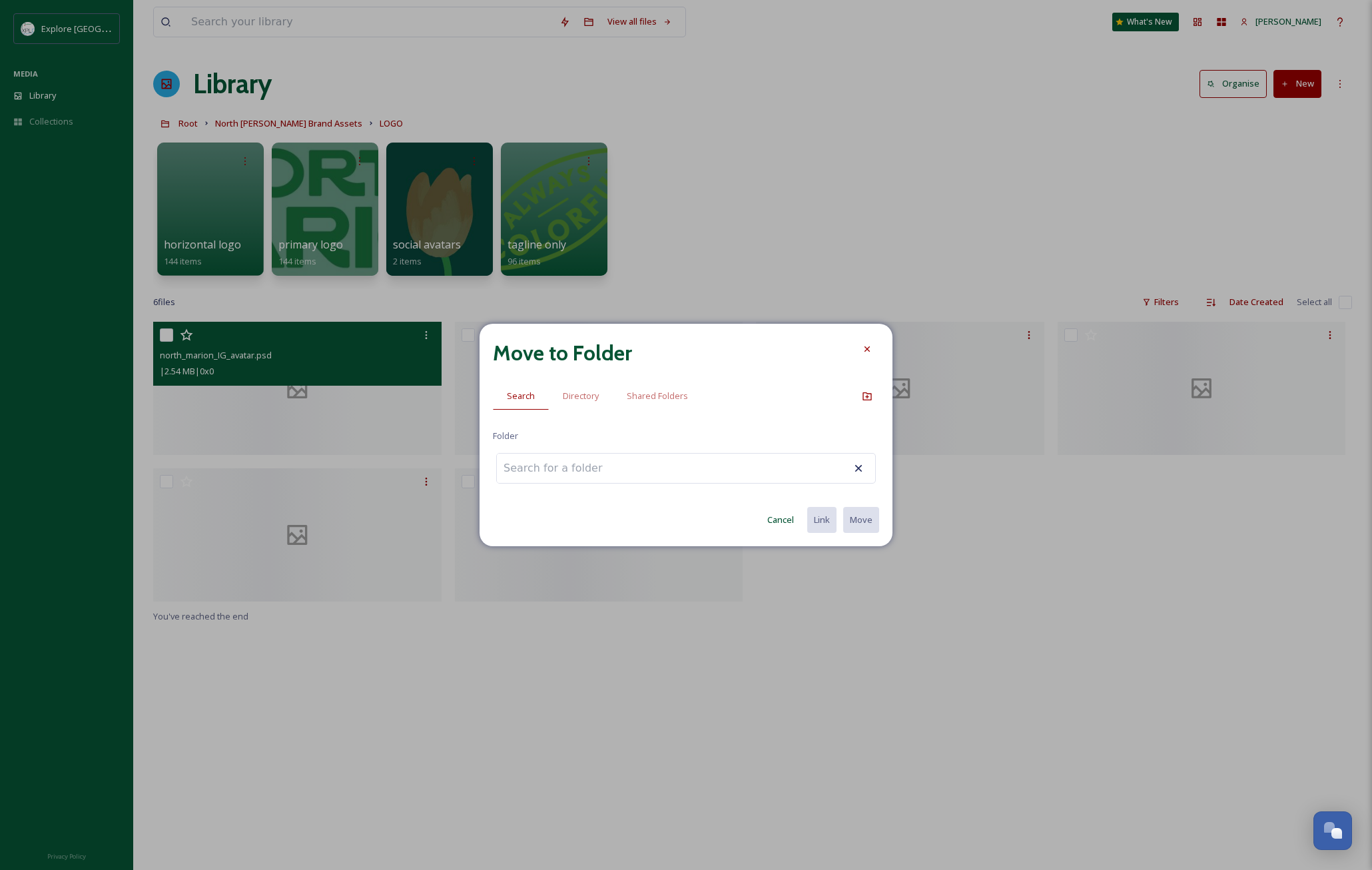
click at [533, 474] on input at bounding box center [570, 468] width 147 height 29
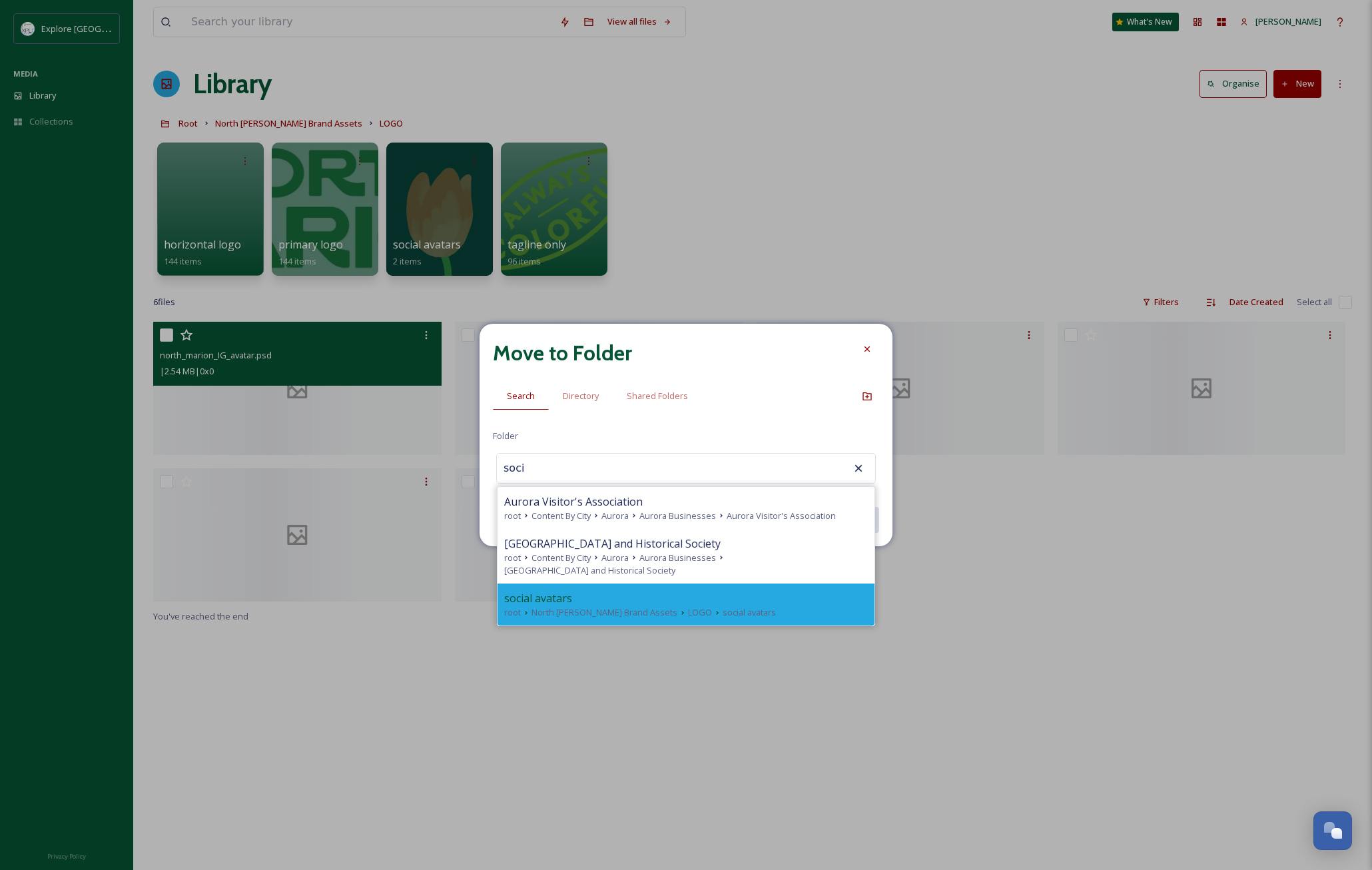
click at [558, 591] on span "social avatars" at bounding box center [538, 598] width 68 height 16
type input "social avatars"
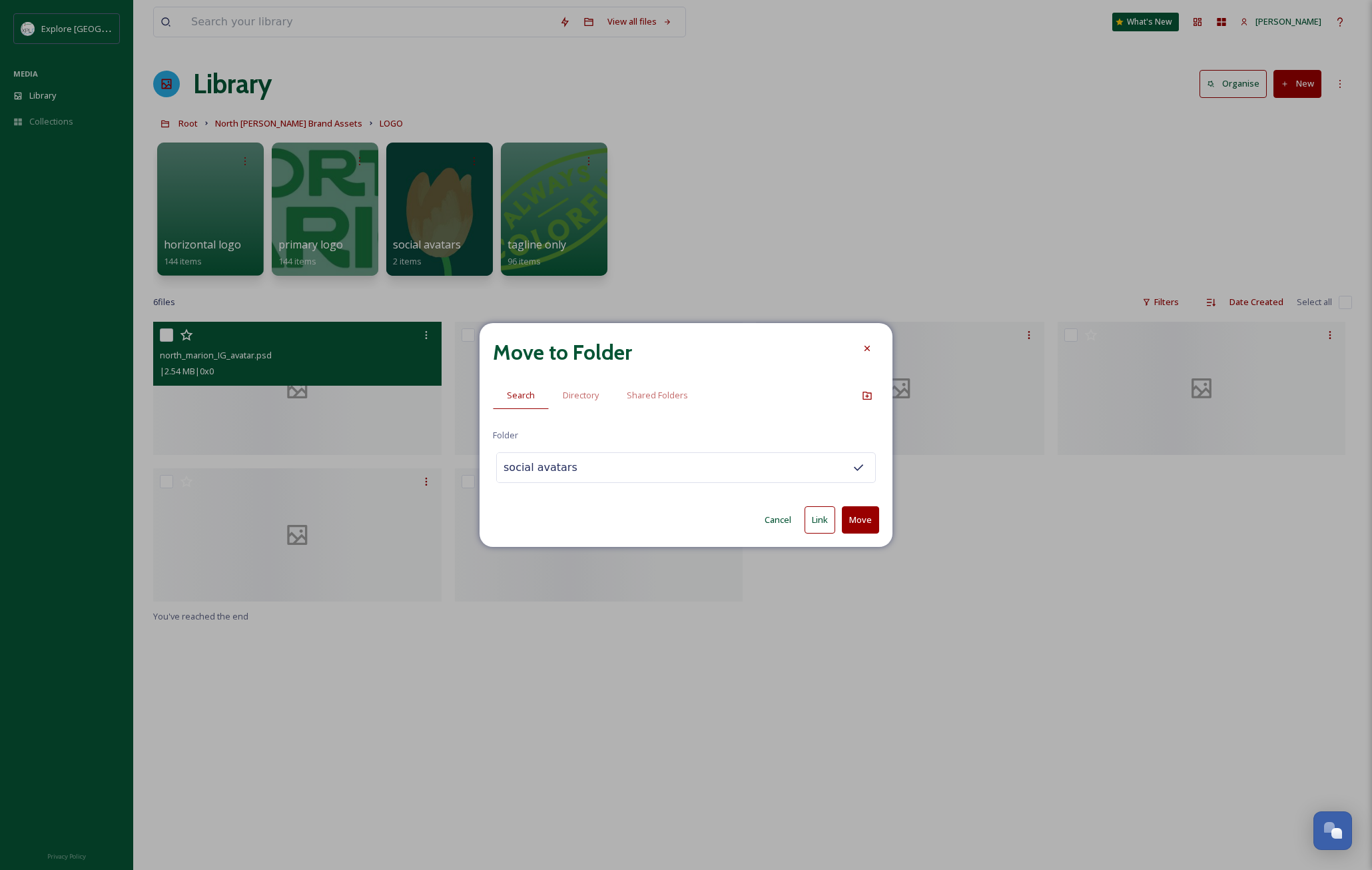
click at [857, 524] on button "Move" at bounding box center [860, 520] width 37 height 28
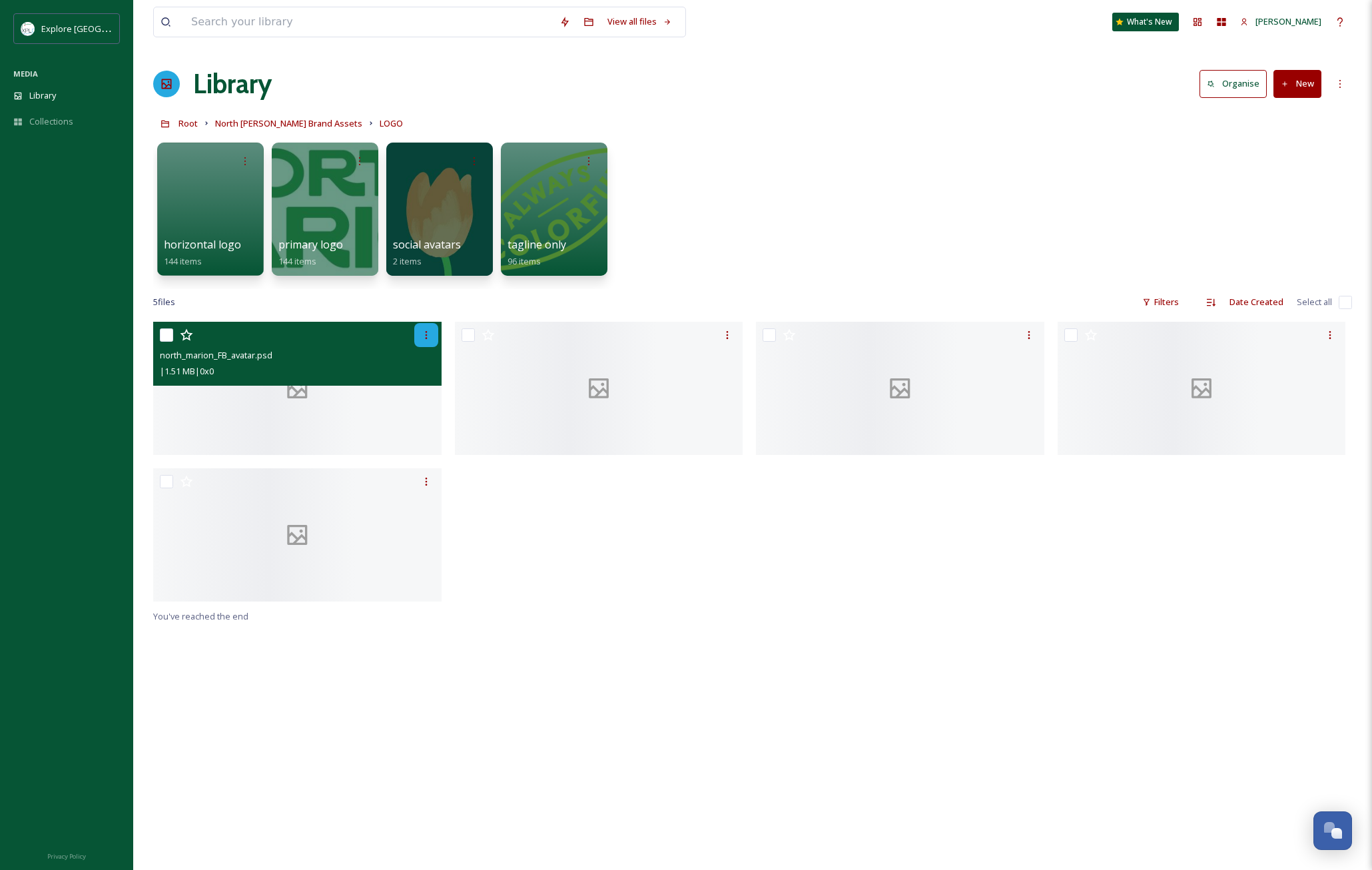
click at [426, 336] on icon at bounding box center [426, 336] width 2 height 8
click at [417, 455] on span "Move to Folder" at bounding box center [394, 456] width 60 height 13
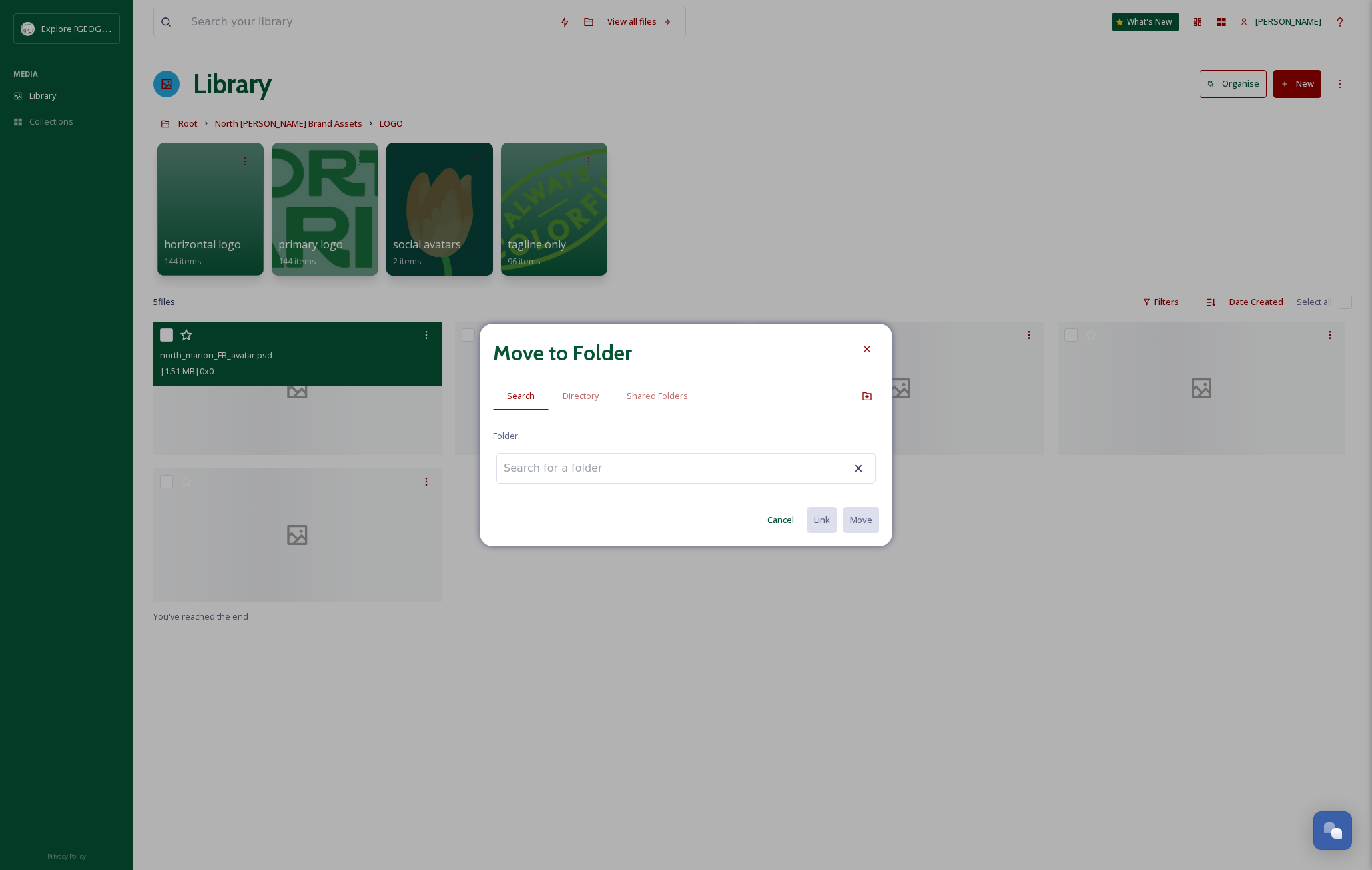
type input "o"
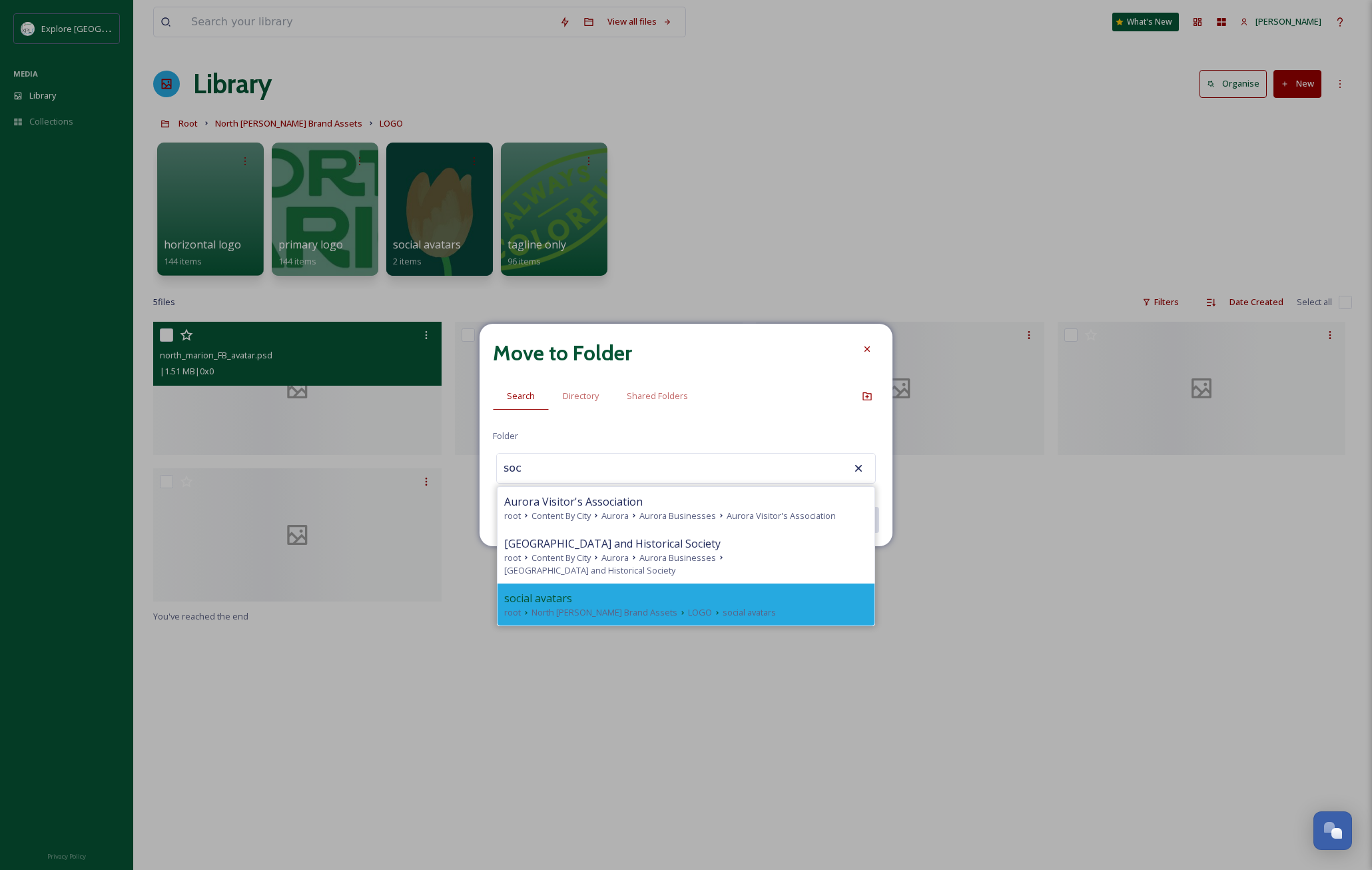
click at [587, 596] on div "social avatars" at bounding box center [686, 598] width 364 height 16
type input "social avatars"
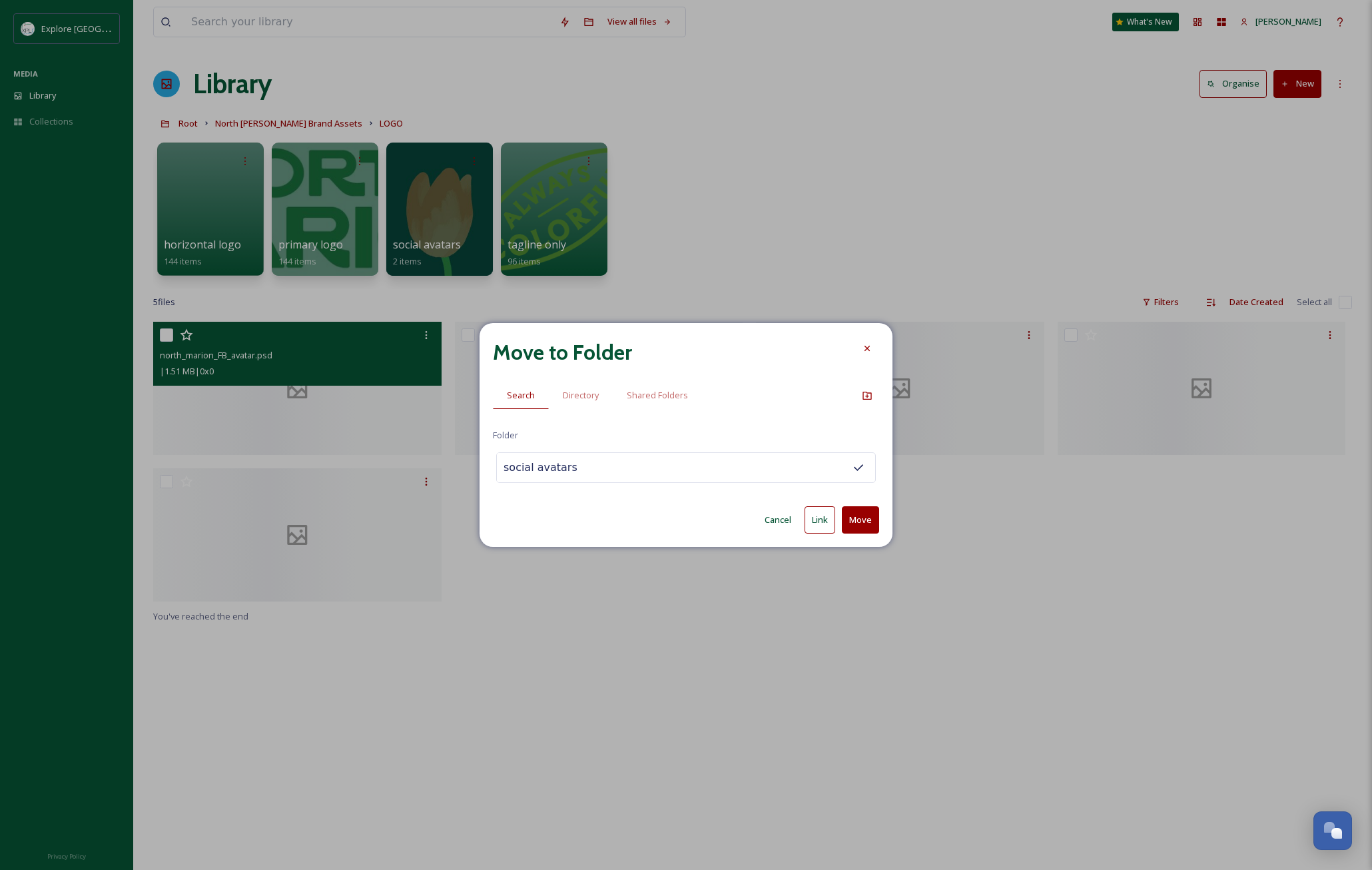
click at [854, 520] on button "Move" at bounding box center [860, 520] width 37 height 28
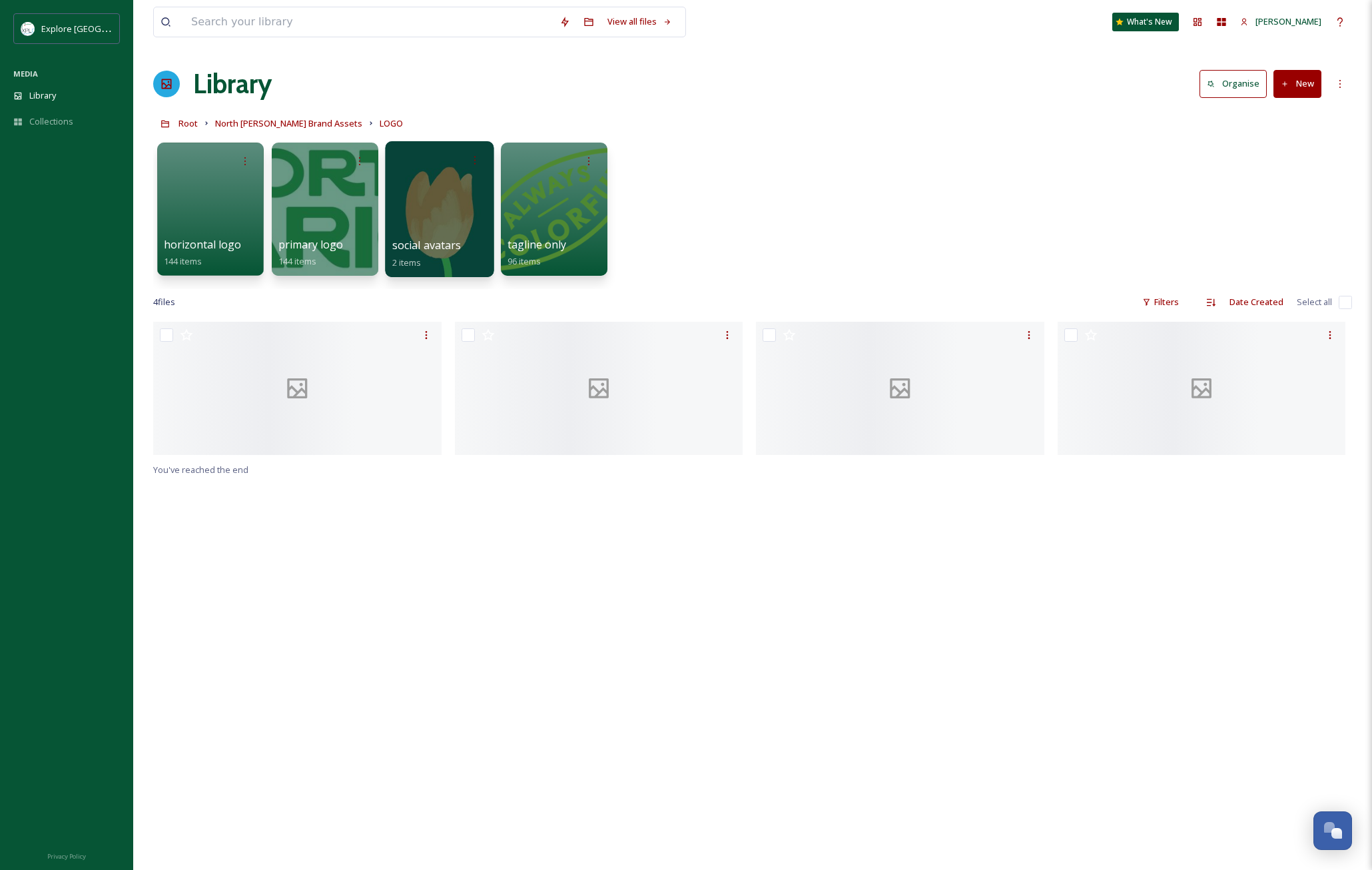
click at [439, 213] on div at bounding box center [439, 209] width 108 height 136
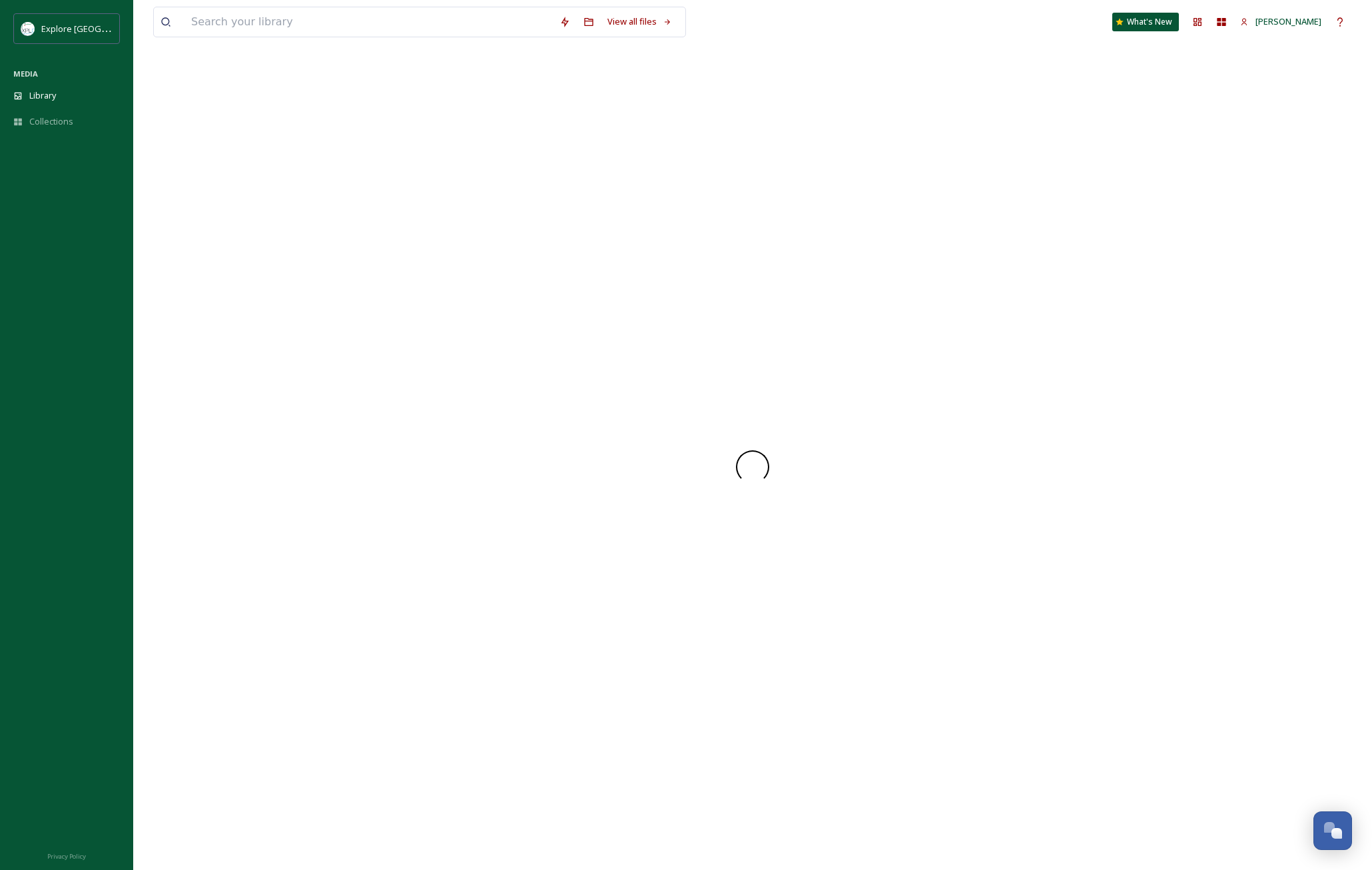
click at [439, 213] on div at bounding box center [753, 466] width 1199 height 806
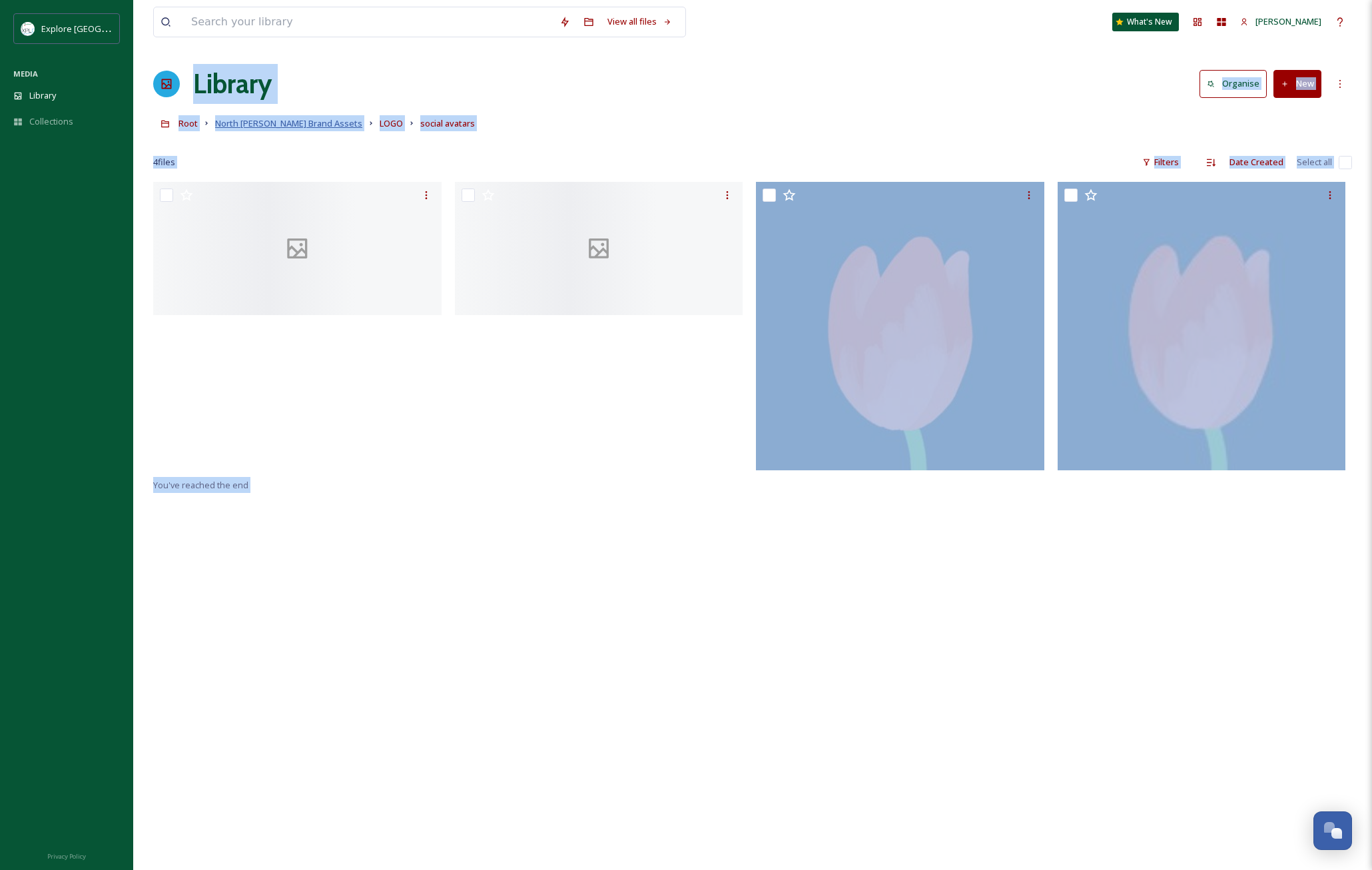
click at [275, 120] on span "North [PERSON_NAME] Brand Assets" at bounding box center [289, 123] width 148 height 12
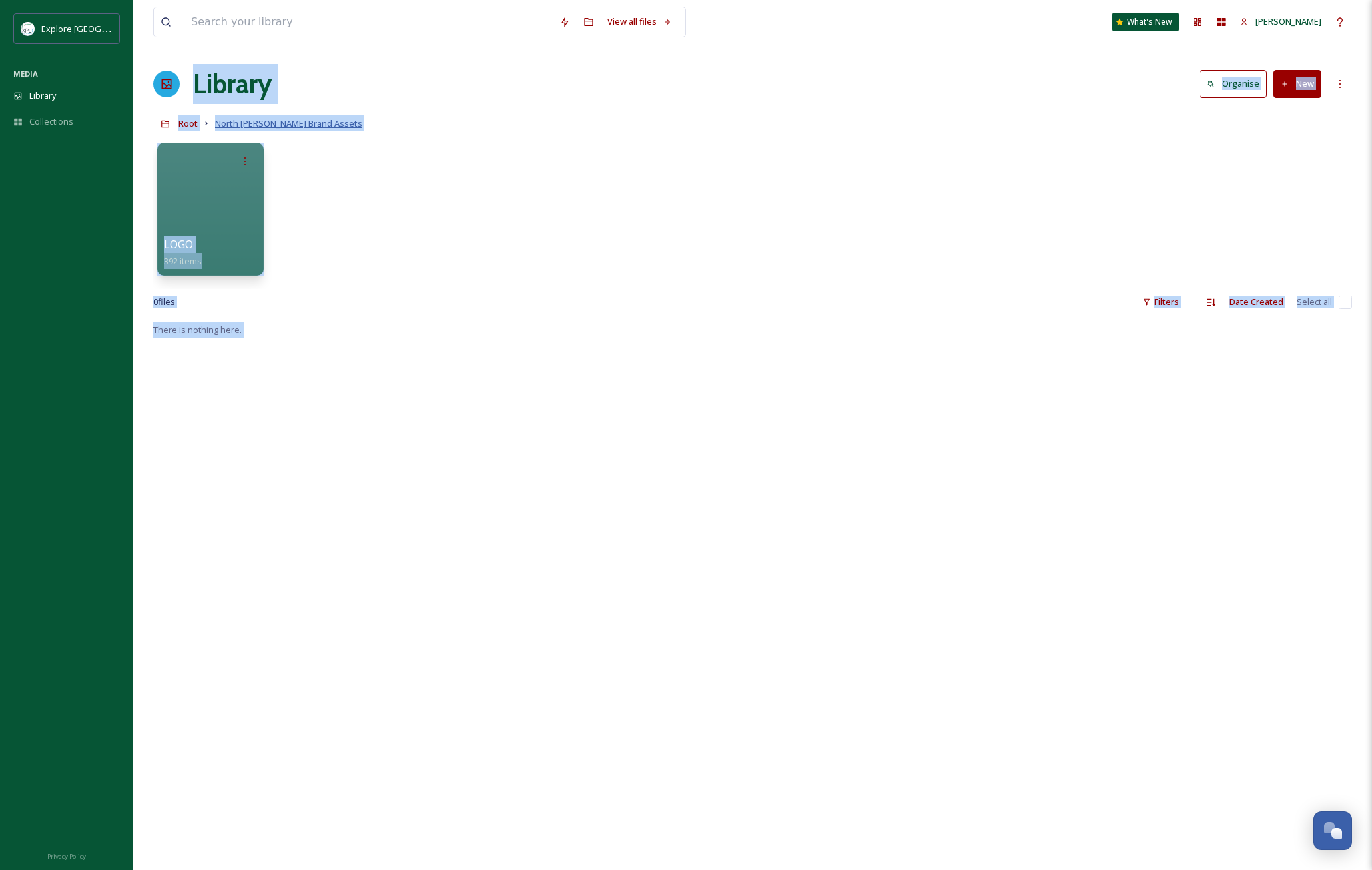
click at [246, 125] on span "North [PERSON_NAME] Brand Assets" at bounding box center [289, 123] width 148 height 12
click at [1238, 138] on div "LOGO 392 items" at bounding box center [753, 212] width 1199 height 154
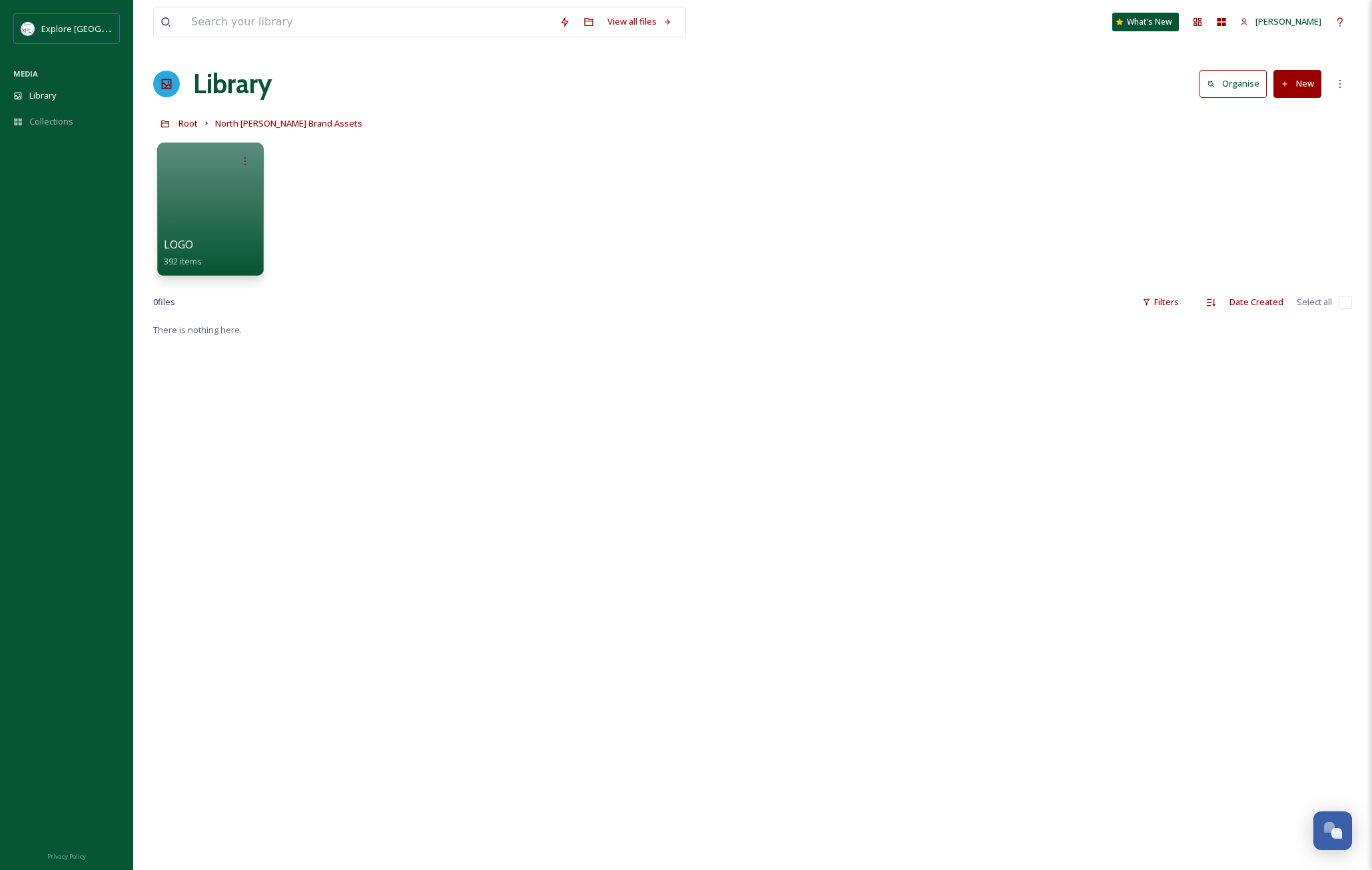
click at [1298, 88] on button "New" at bounding box center [1297, 83] width 48 height 28
click at [1285, 163] on span "Folder" at bounding box center [1282, 166] width 25 height 13
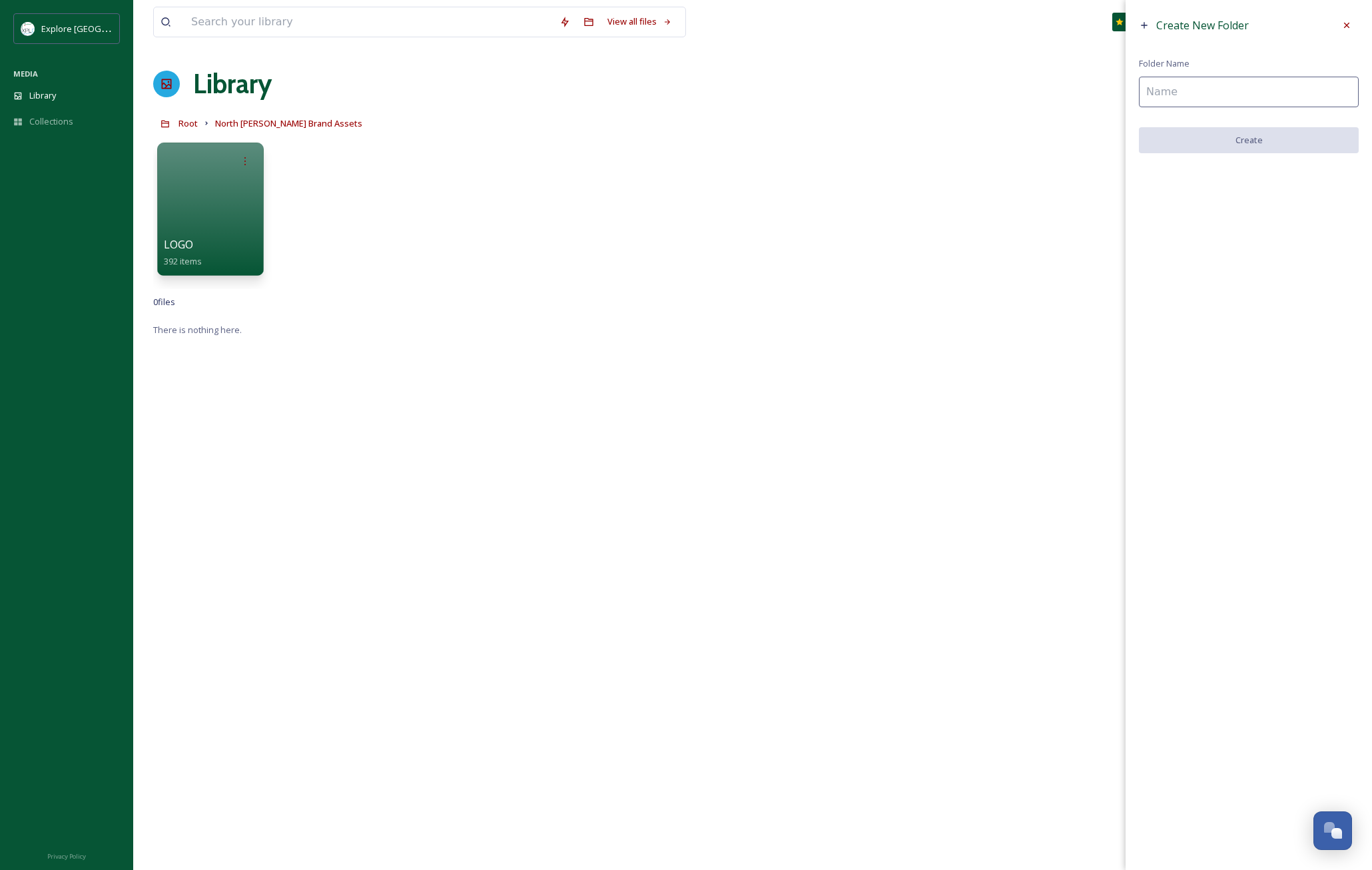
click at [1178, 99] on input at bounding box center [1249, 91] width 220 height 31
type input "Illustrations"
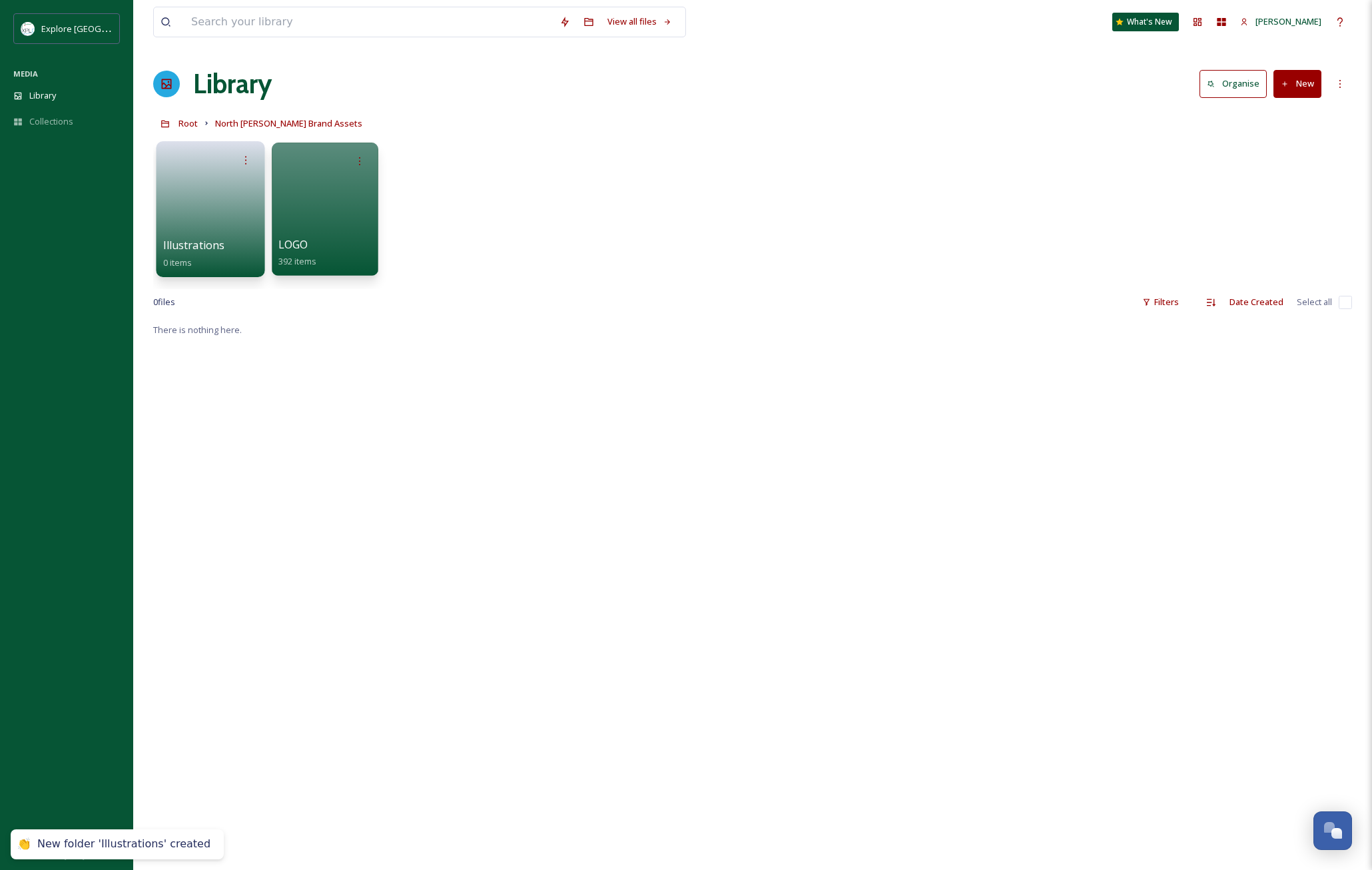
click at [174, 231] on link at bounding box center [211, 205] width 96 height 65
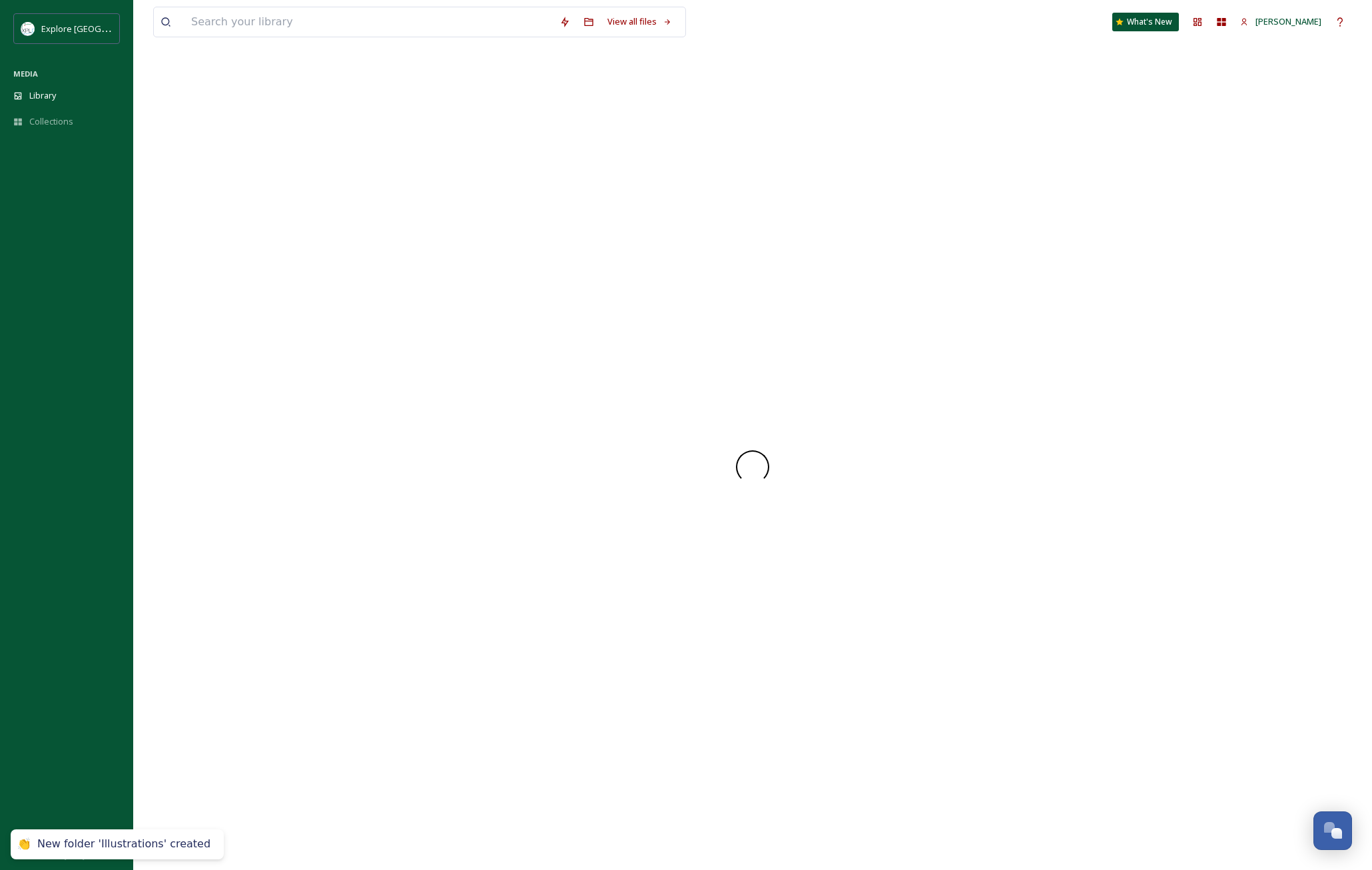
click at [174, 231] on div at bounding box center [753, 466] width 1199 height 806
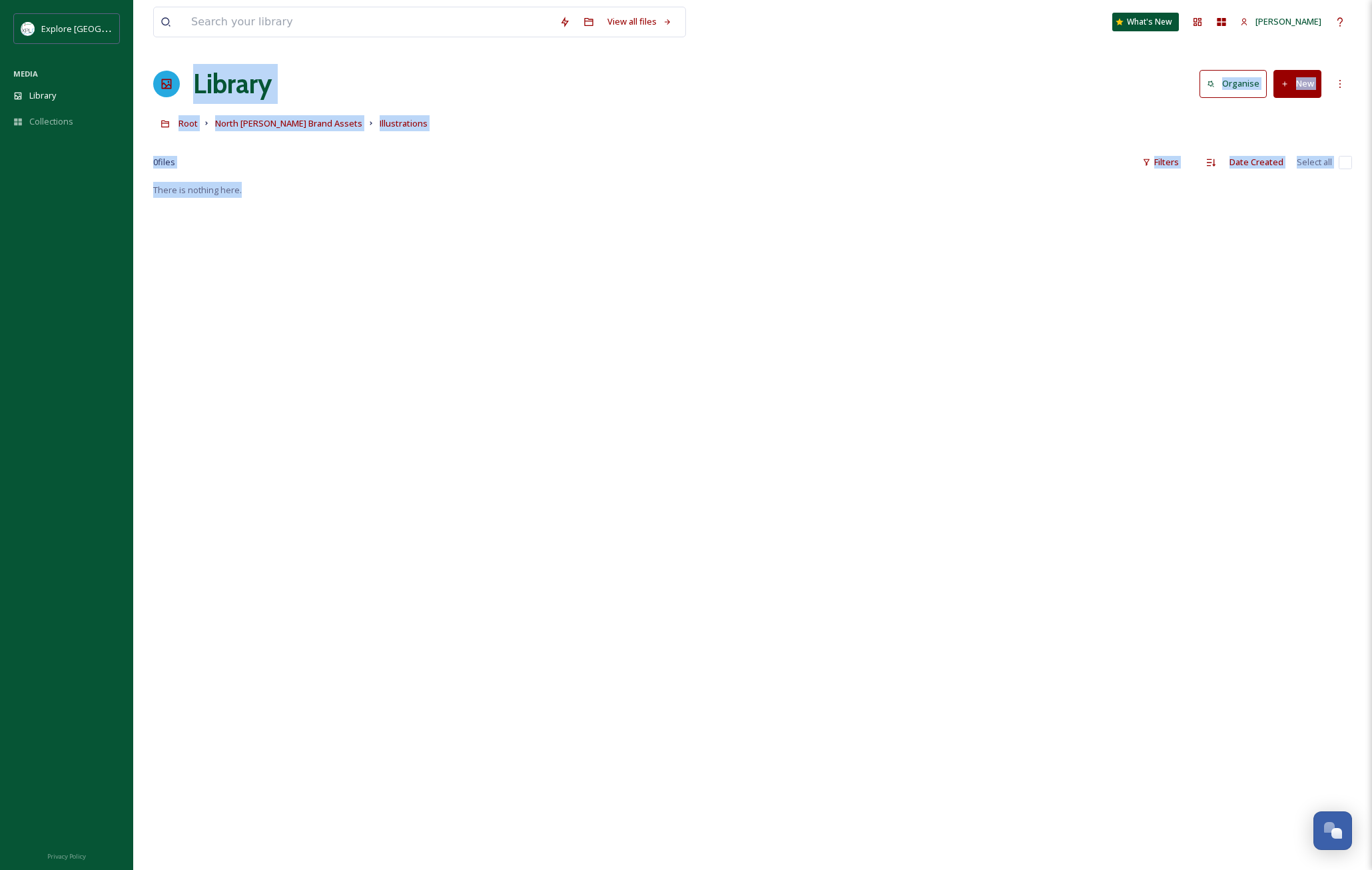
click at [1291, 122] on div "Root North [PERSON_NAME] Brand Assets Illustrations" at bounding box center [753, 123] width 1199 height 25
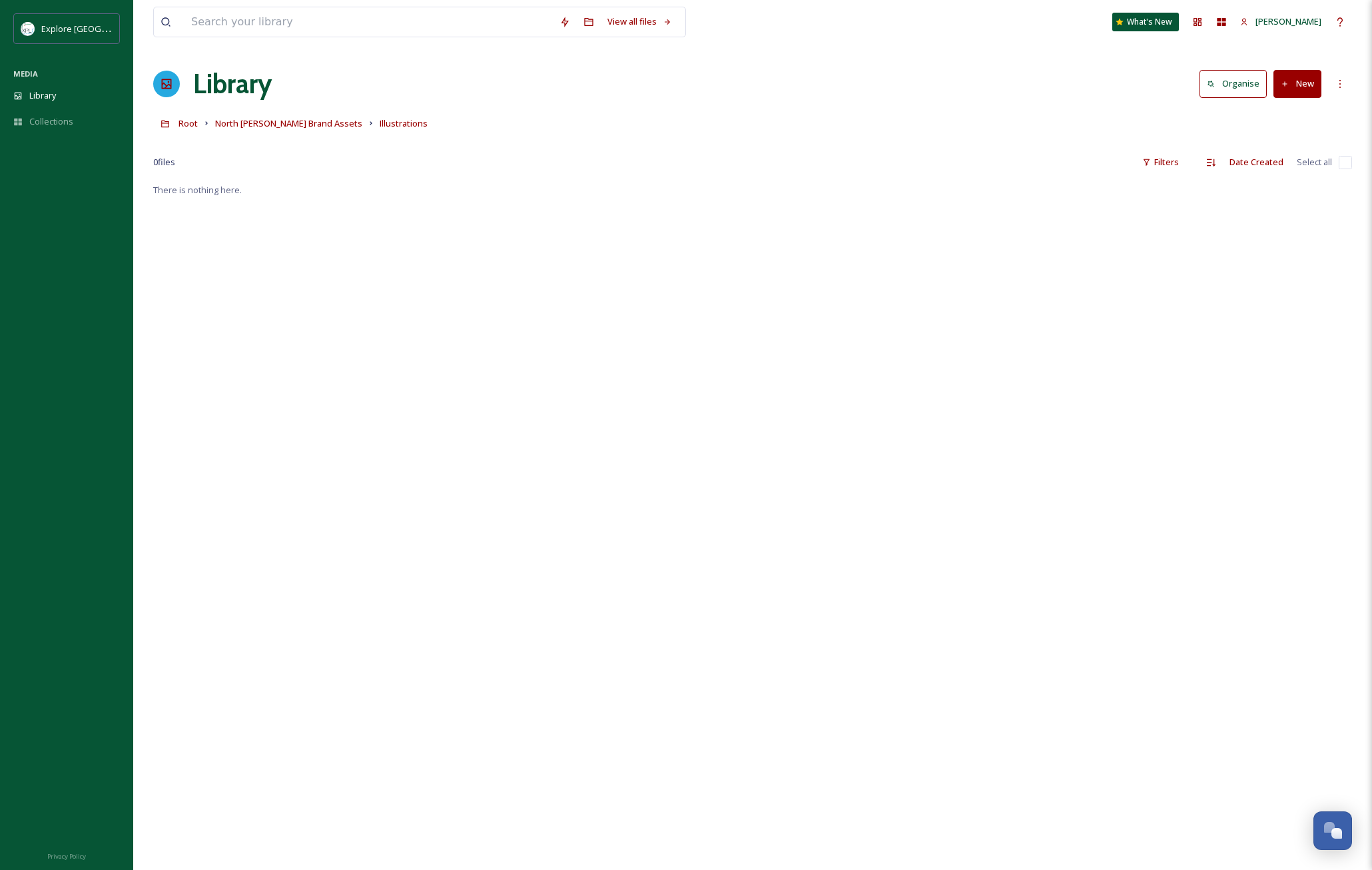
click at [1303, 85] on button "New" at bounding box center [1297, 83] width 48 height 28
click at [1303, 115] on span "File Upload" at bounding box center [1291, 114] width 44 height 13
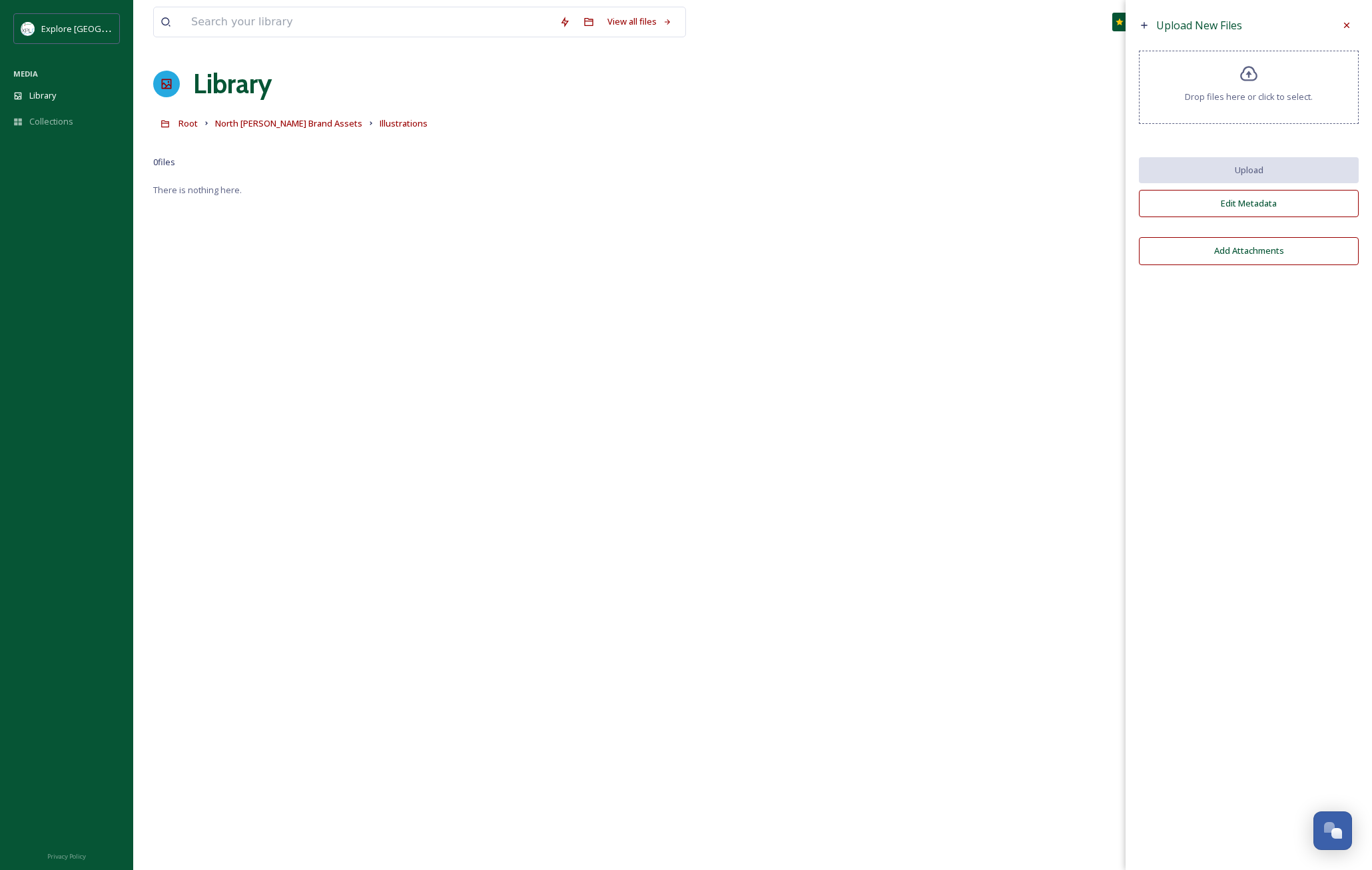
click at [1254, 92] on span "Drop files here or click to select." at bounding box center [1249, 96] width 128 height 13
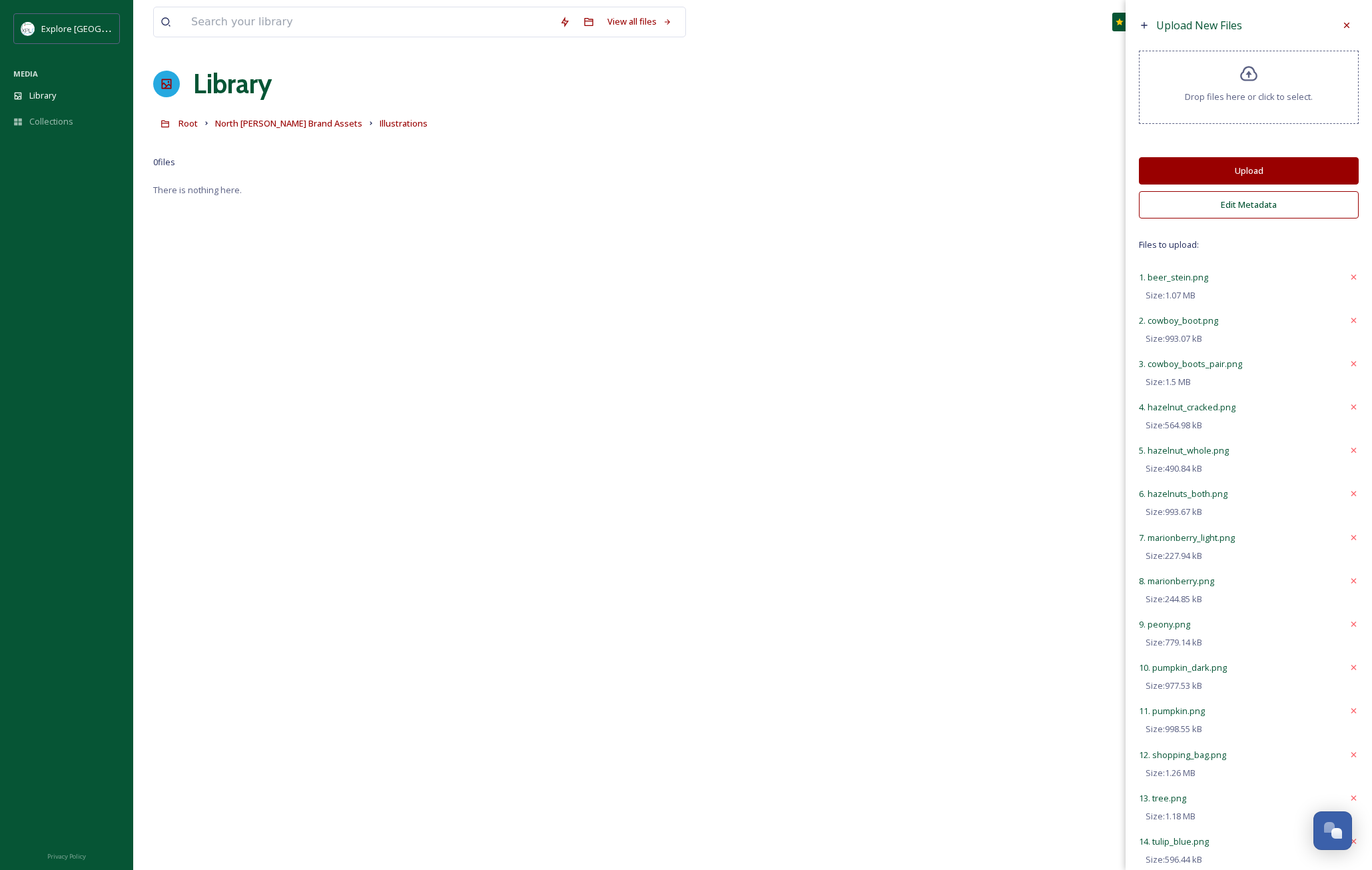
click at [1229, 168] on button "Upload" at bounding box center [1249, 170] width 220 height 28
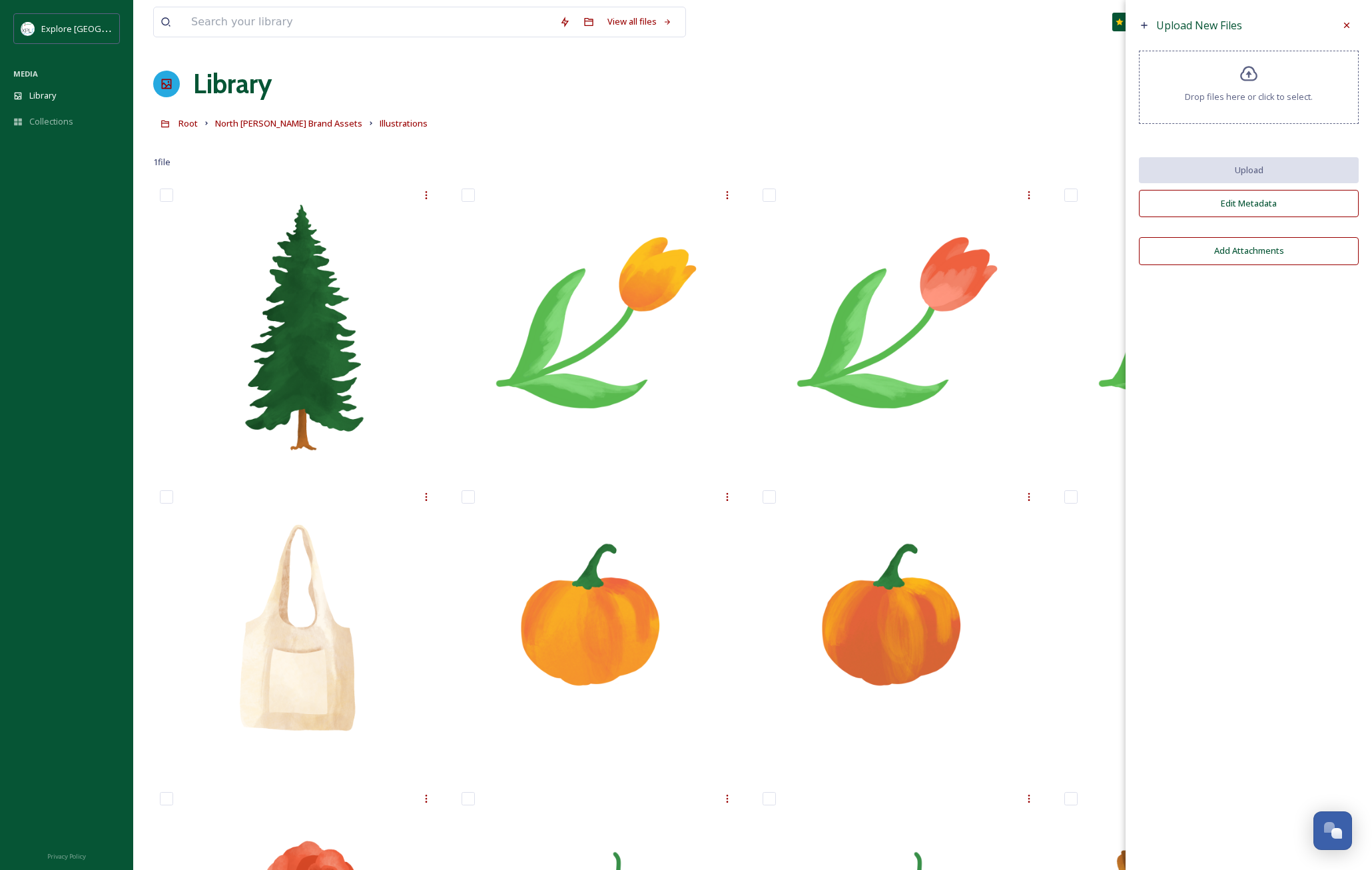
click at [1343, 28] on icon at bounding box center [1347, 25] width 11 height 11
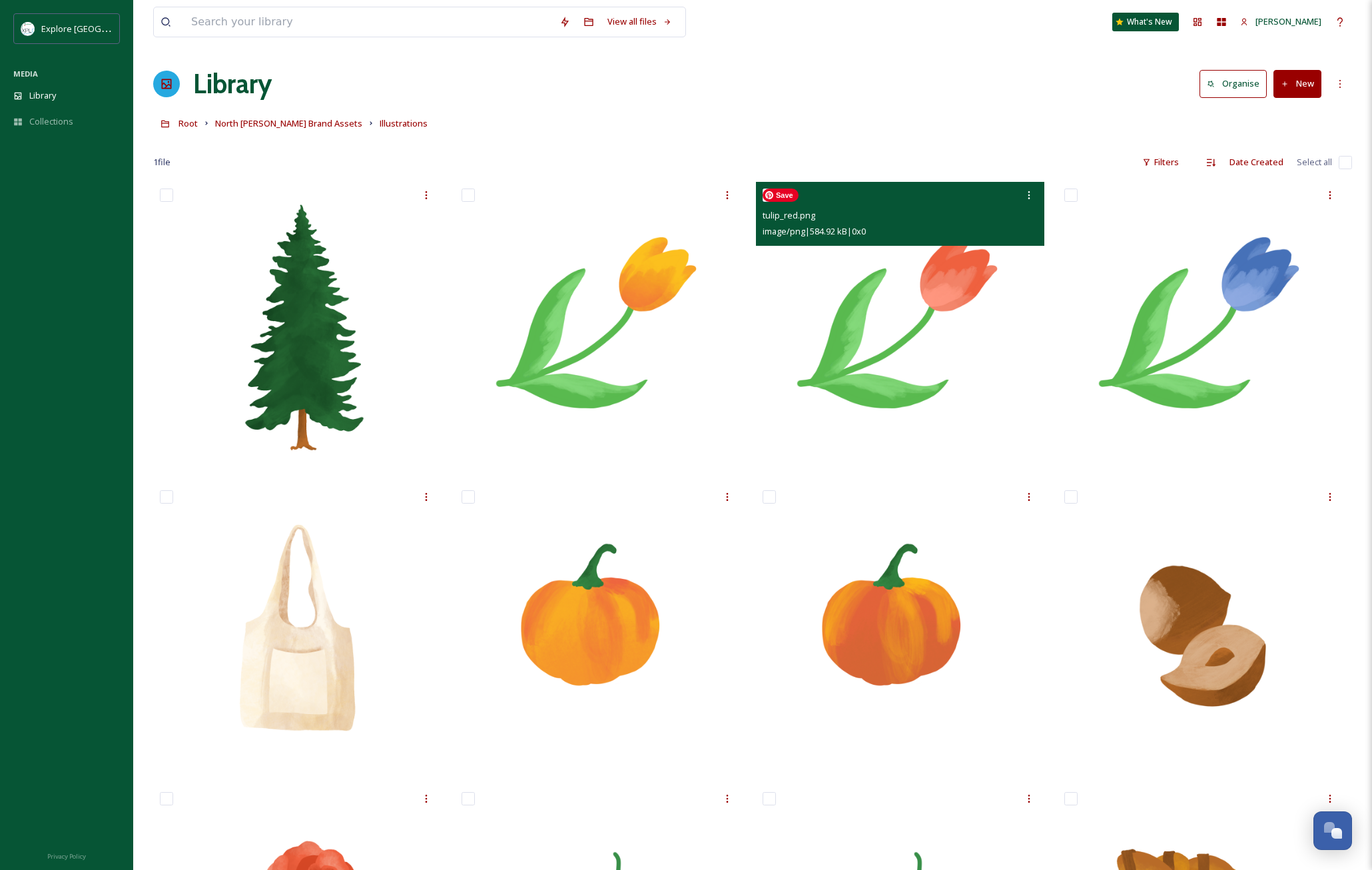
scroll to position [9, 0]
